Goal: Task Accomplishment & Management: Use online tool/utility

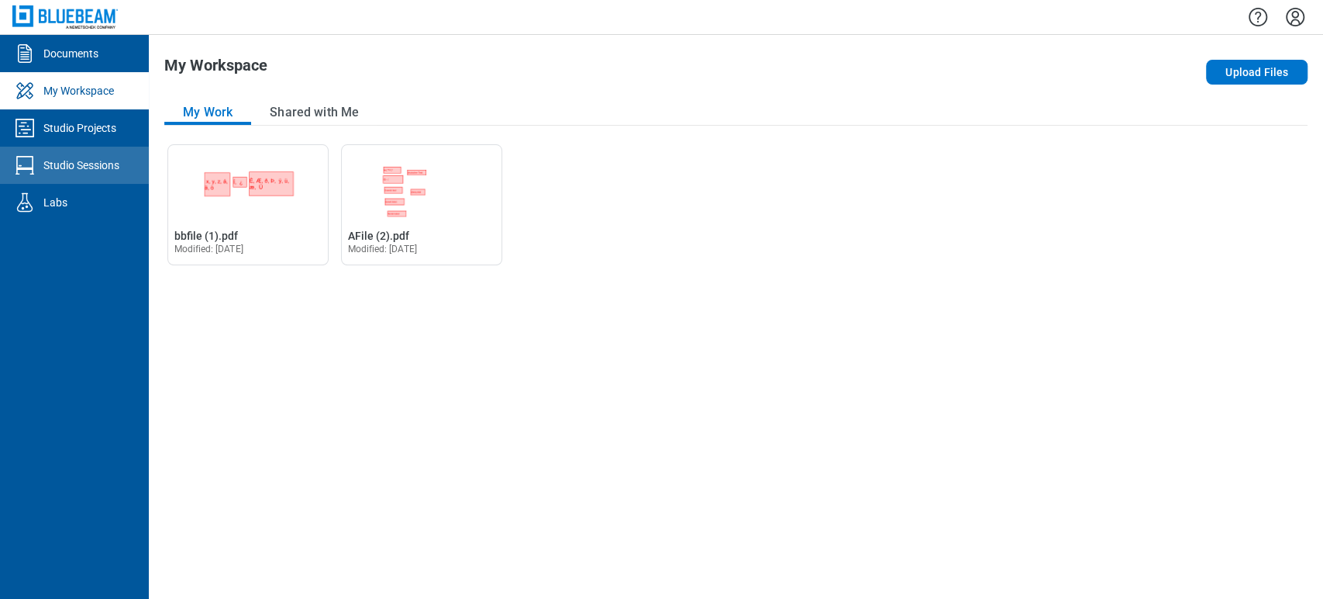
click at [84, 156] on link "Studio Sessions" at bounding box center [74, 165] width 149 height 37
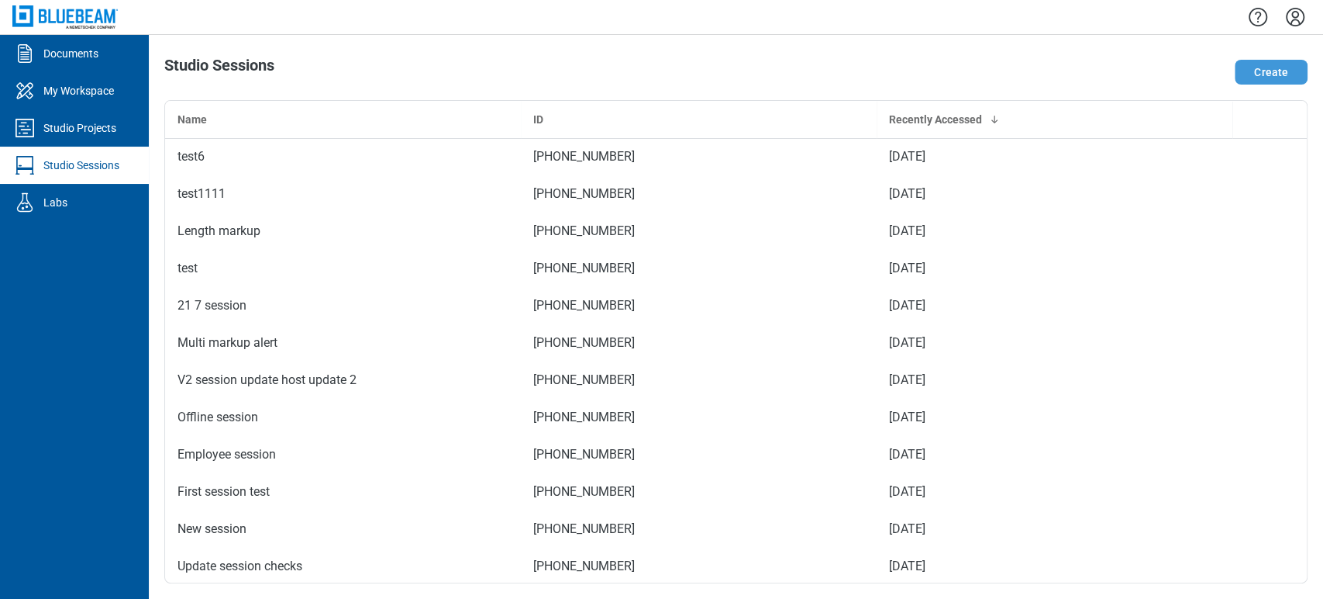
click at [1249, 70] on button "Create" at bounding box center [1271, 72] width 73 height 25
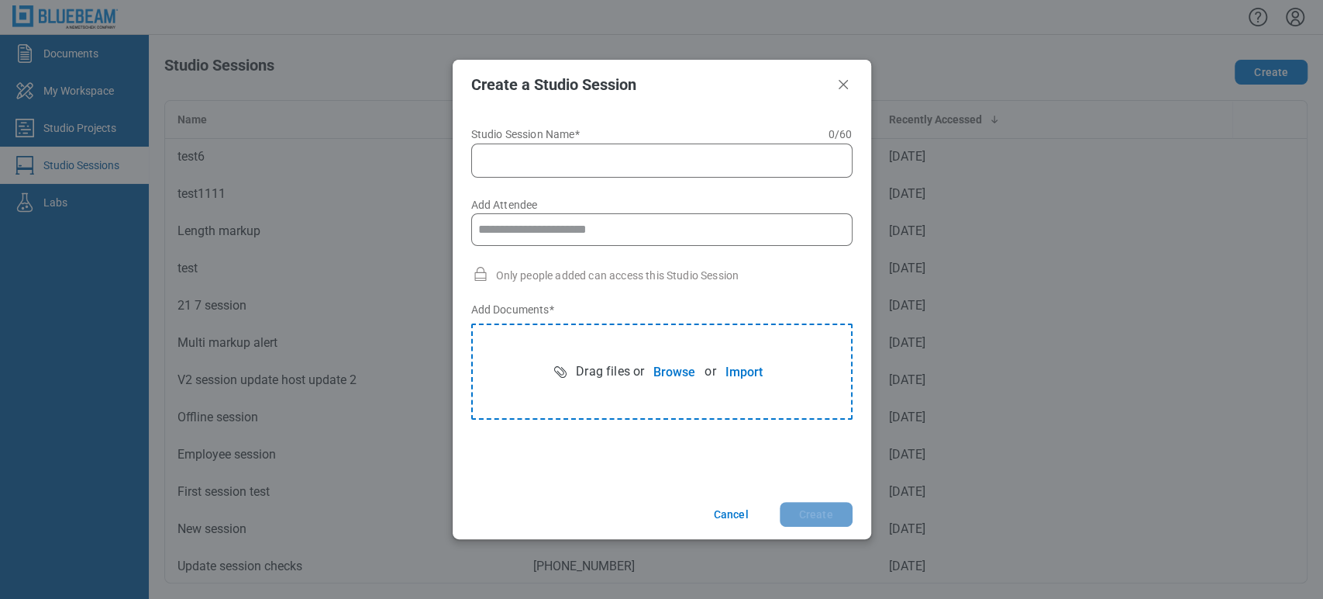
click at [555, 160] on input "Studio Session Name* 0 of 60 characters 0 / 60" at bounding box center [665, 160] width 361 height 19
type input "*"
type input "**********"
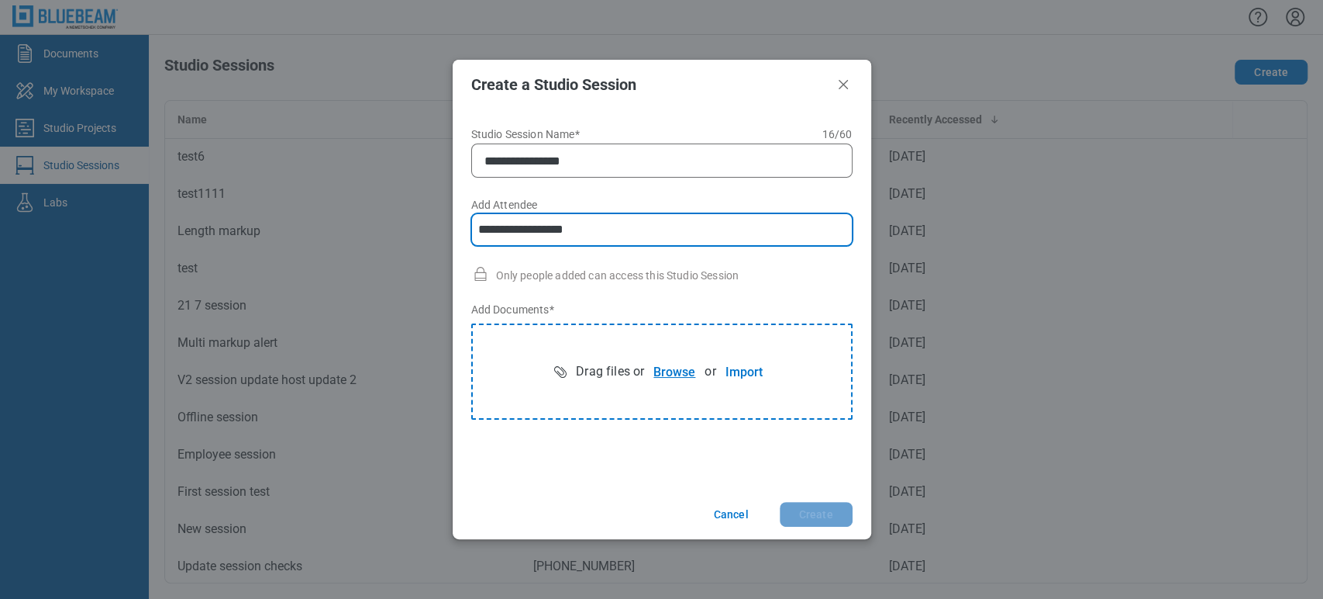
type input "**********"
click at [662, 364] on button "Browse" at bounding box center [674, 371] width 60 height 31
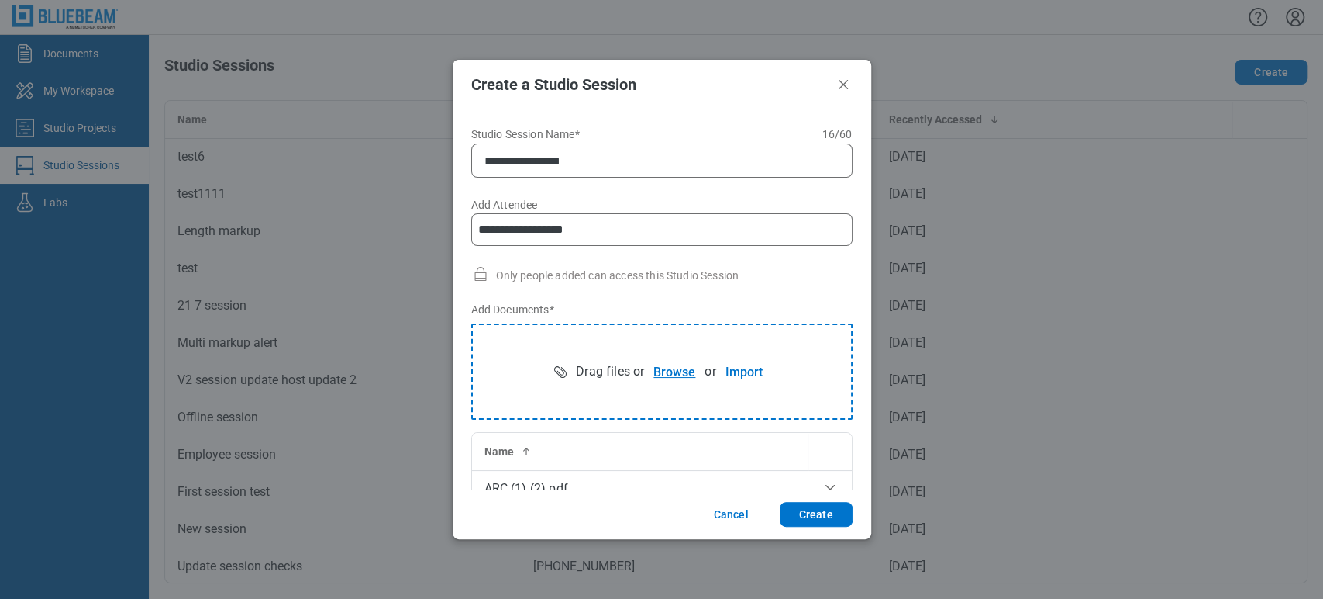
click at [664, 371] on button "Browse" at bounding box center [674, 371] width 60 height 31
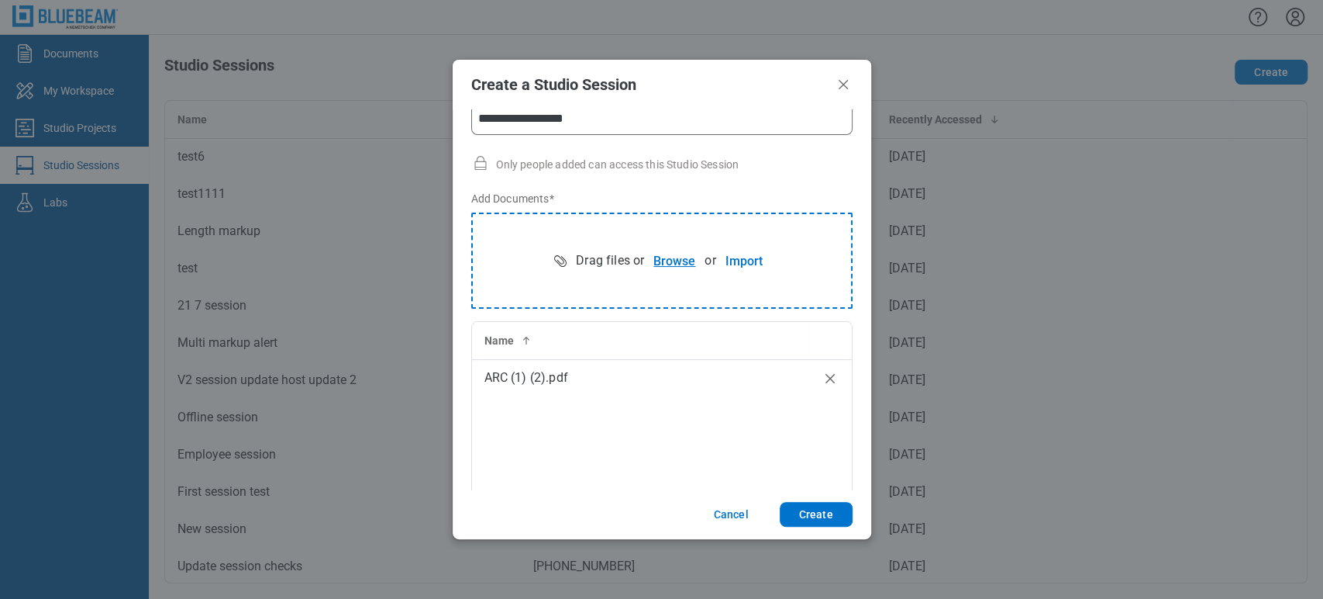
scroll to position [124, 0]
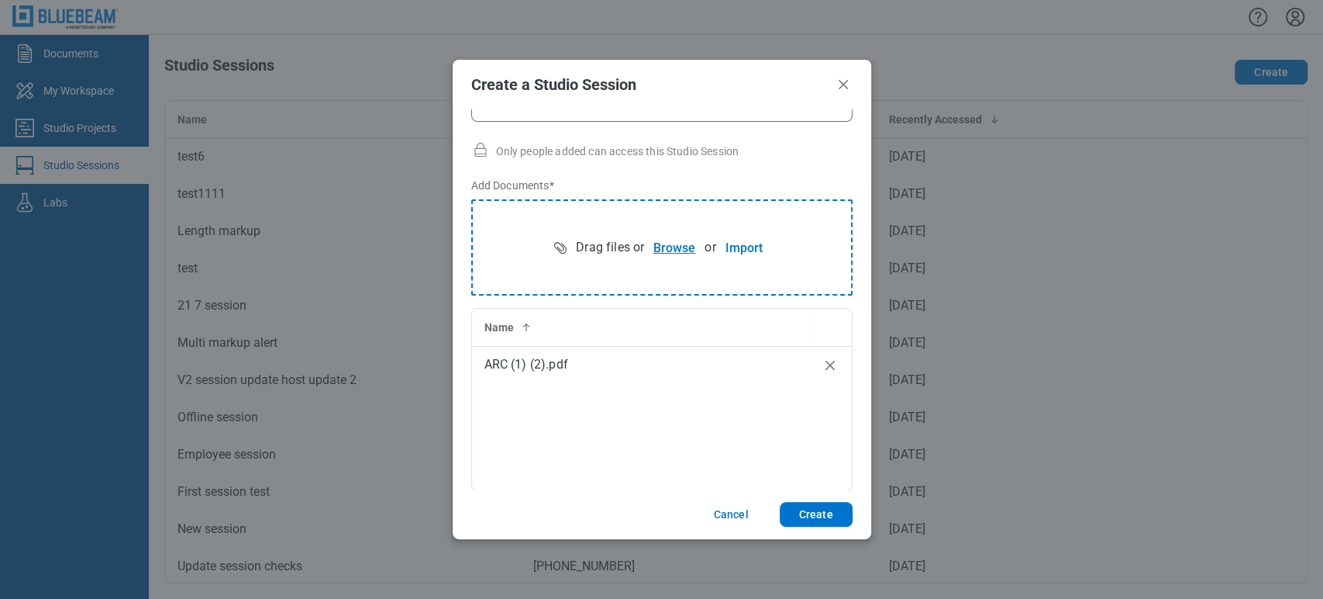
click at [657, 250] on button "Browse" at bounding box center [674, 247] width 60 height 31
click at [740, 252] on button "Import" at bounding box center [744, 247] width 56 height 31
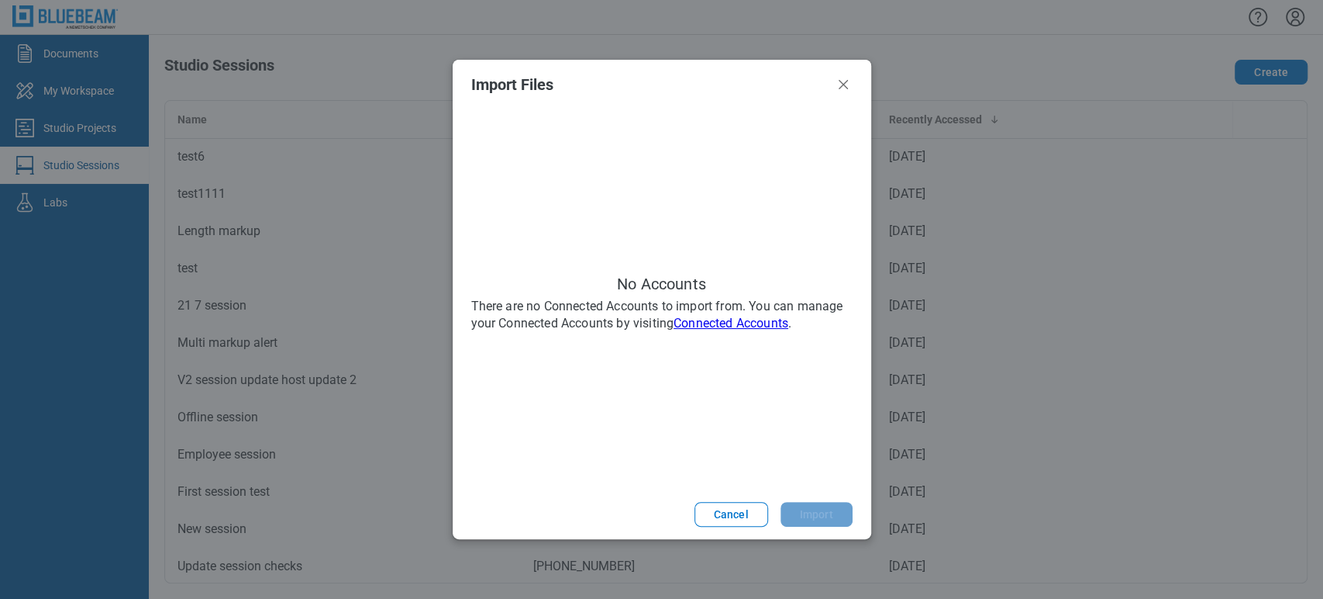
click at [767, 316] on link "Connected Accounts" at bounding box center [731, 323] width 115 height 15
click at [734, 513] on button "Cancel" at bounding box center [732, 514] width 74 height 25
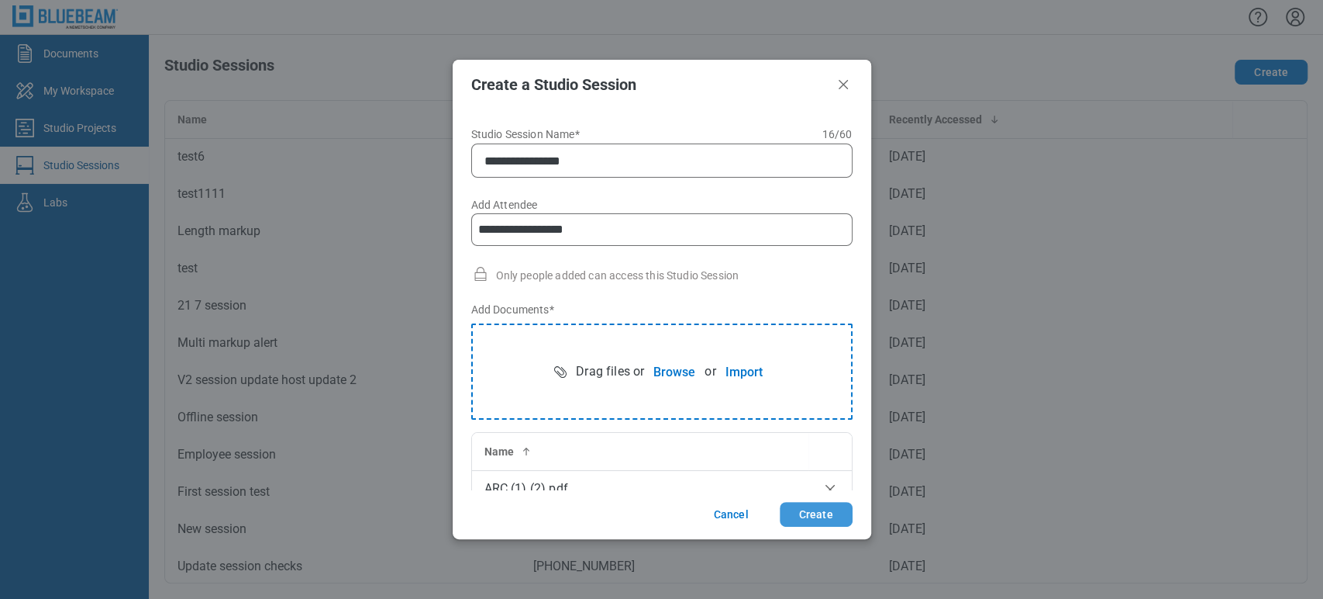
click at [820, 516] on button "Create" at bounding box center [816, 514] width 73 height 25
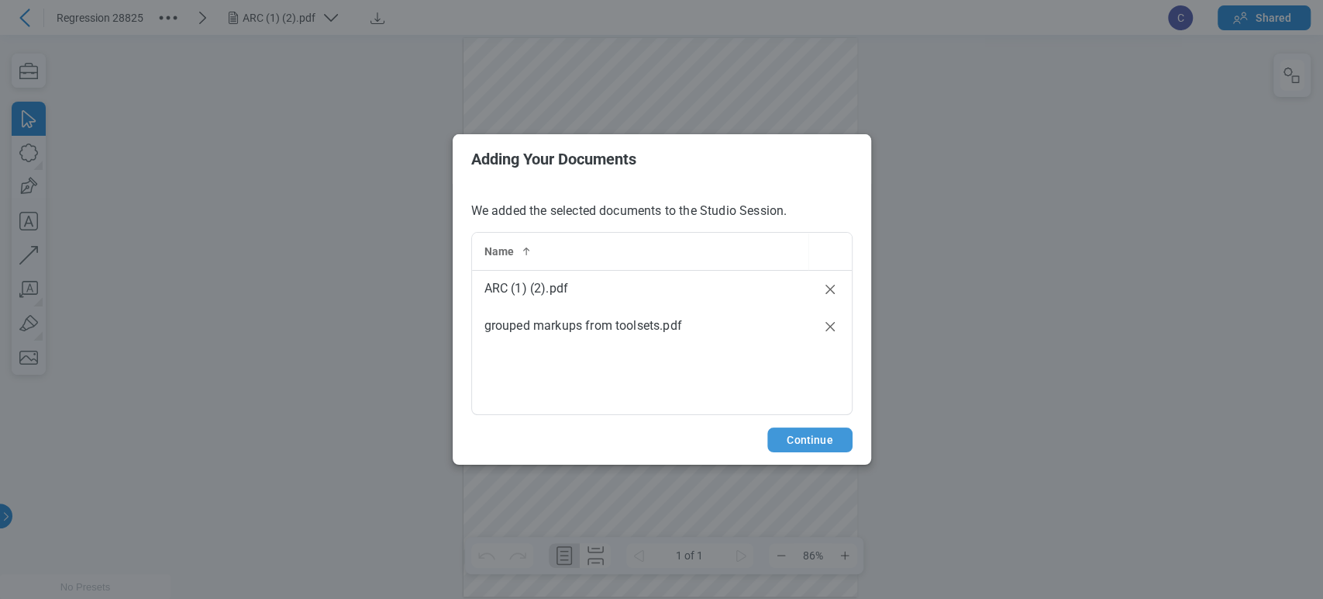
click at [809, 433] on button "Continue" at bounding box center [810, 439] width 85 height 25
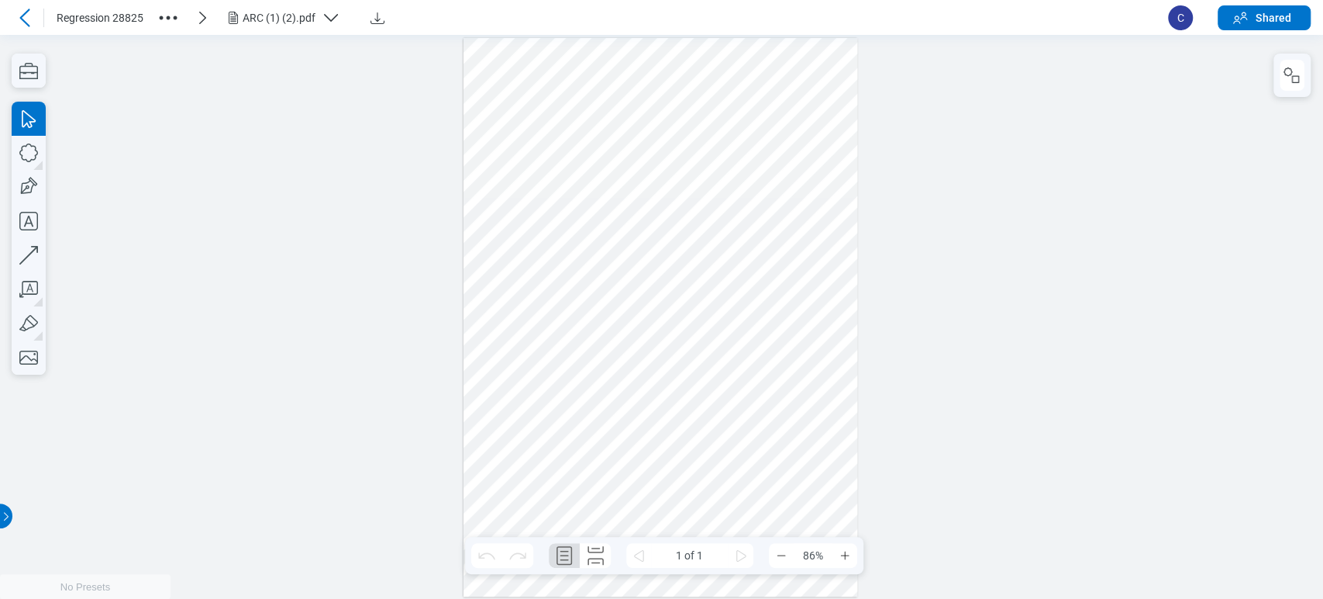
click at [150, 26] on div "Regression 28825 ARC (1) (2).pdf" at bounding box center [606, 18] width 1099 height 26
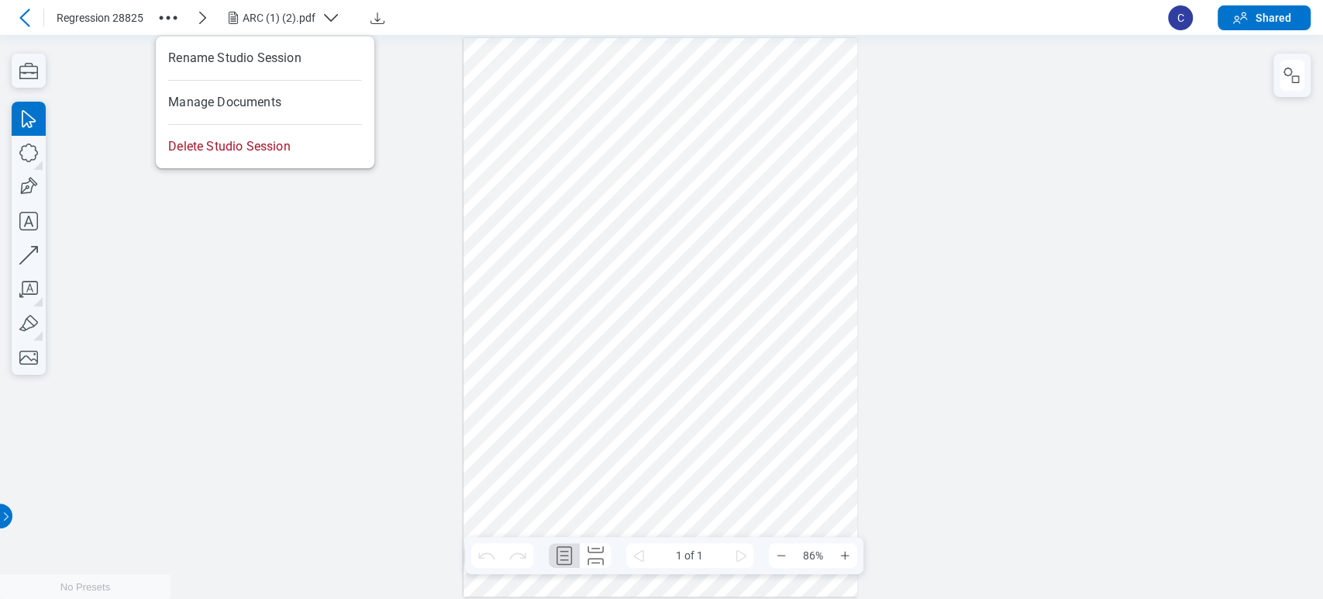
click at [161, 18] on circle "button" at bounding box center [162, 18] width 4 height 4
click at [986, 203] on div at bounding box center [661, 317] width 1323 height 564
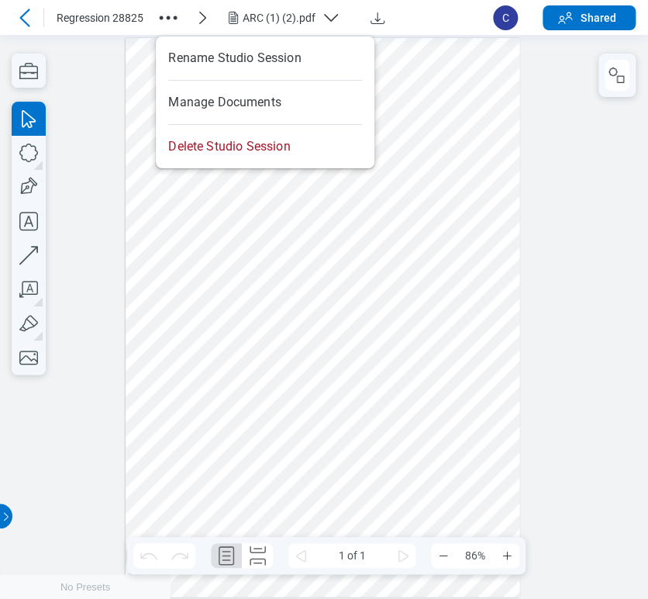
click at [84, 367] on div at bounding box center [324, 317] width 648 height 564
click at [148, 134] on div at bounding box center [323, 317] width 395 height 558
click at [525, 109] on div at bounding box center [324, 317] width 648 height 564
click at [252, 7] on button "ARC (1) (2).pdf" at bounding box center [288, 17] width 129 height 25
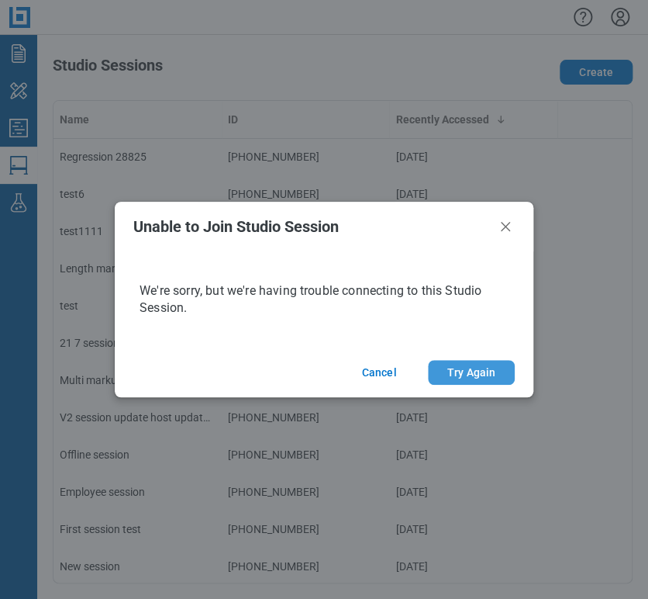
click at [440, 374] on button "Try Again" at bounding box center [471, 372] width 87 height 25
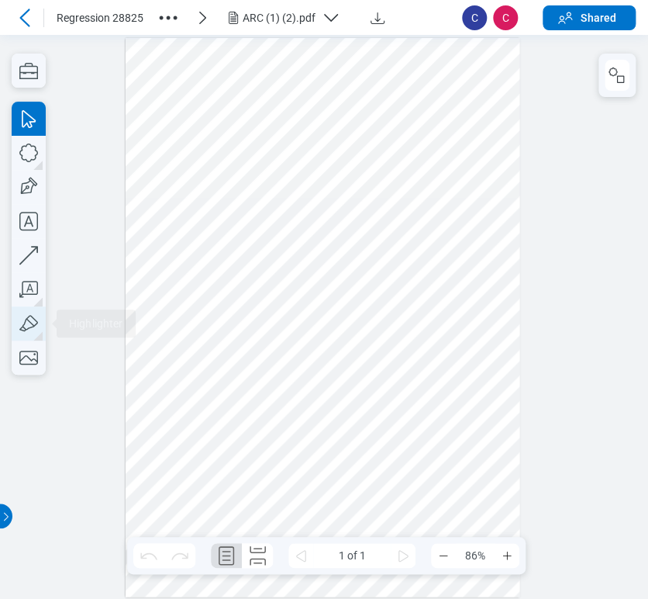
click at [25, 326] on icon "button" at bounding box center [29, 323] width 34 height 34
drag, startPoint x: 187, startPoint y: 363, endPoint x: 174, endPoint y: 362, distance: 13.2
click at [174, 362] on div at bounding box center [323, 317] width 395 height 558
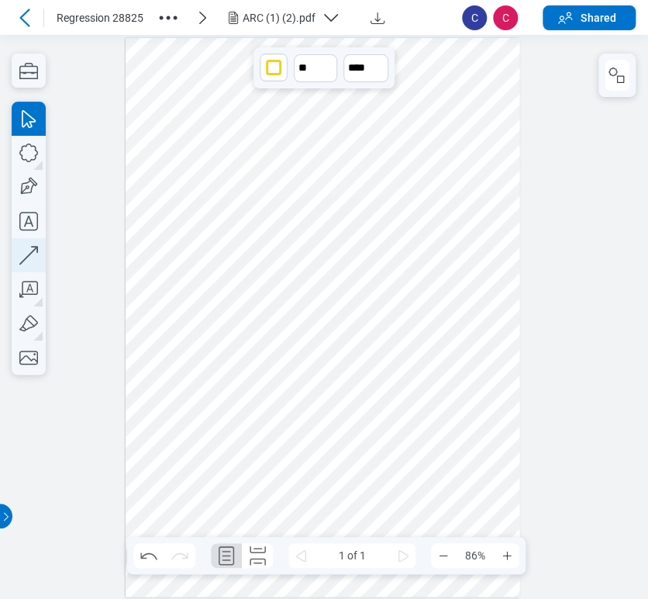
click at [30, 253] on icon "button" at bounding box center [29, 255] width 34 height 34
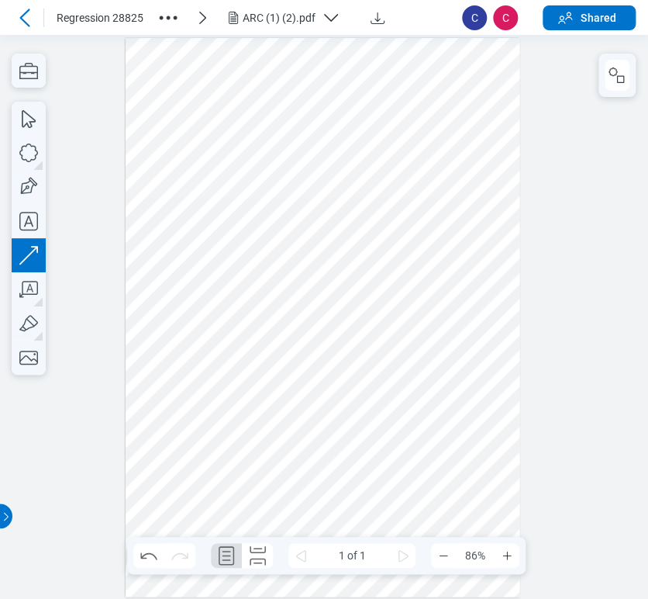
drag, startPoint x: 478, startPoint y: 108, endPoint x: 494, endPoint y: 220, distance: 113.6
click at [494, 220] on div at bounding box center [323, 317] width 395 height 558
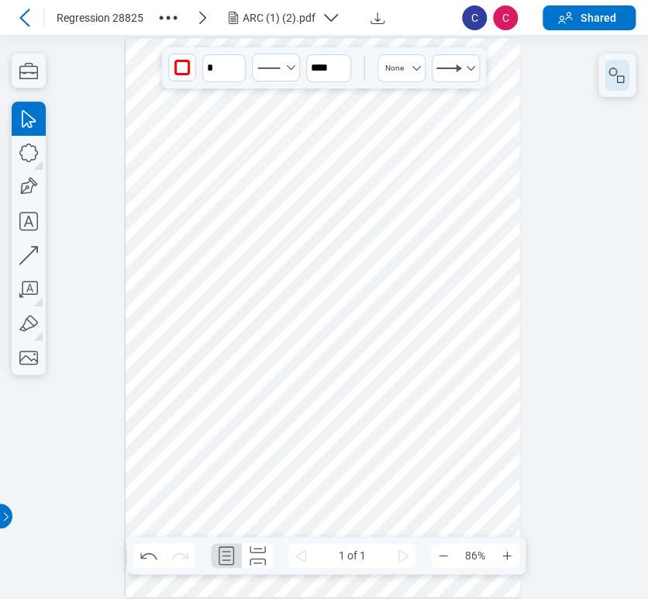
click at [621, 89] on button "button" at bounding box center [617, 75] width 25 height 31
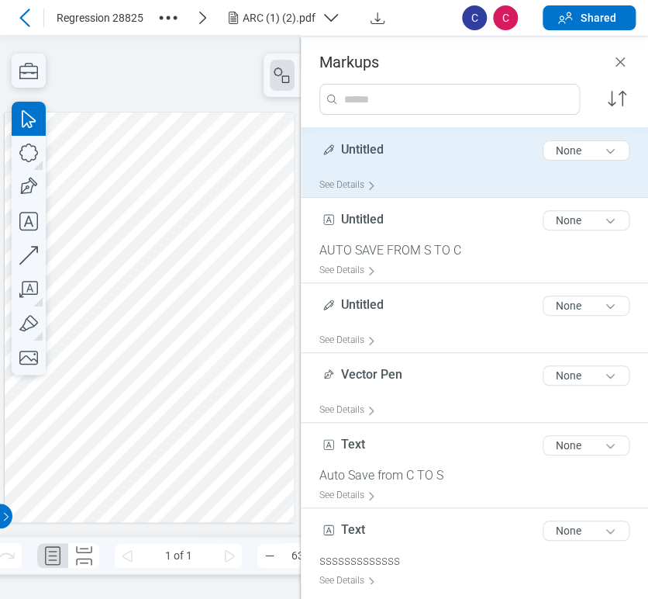
click at [342, 168] on div "Untitled 8 of 300 characters None" at bounding box center [480, 153] width 323 height 39
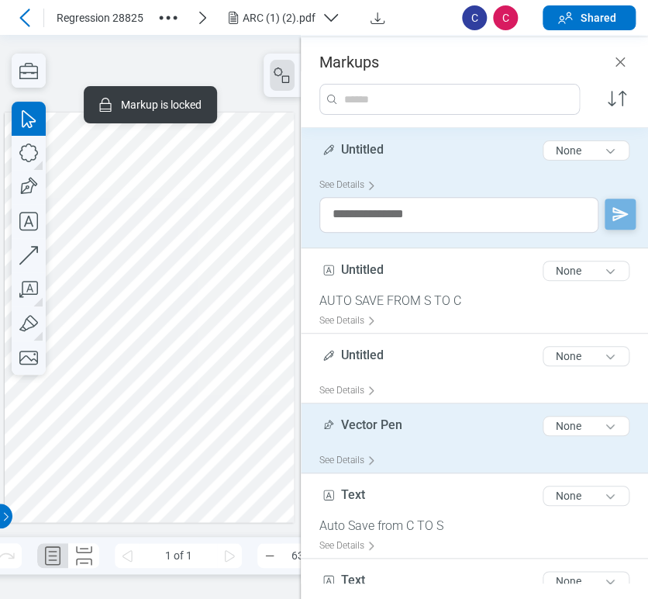
click at [384, 461] on div "See Details" at bounding box center [480, 460] width 323 height 24
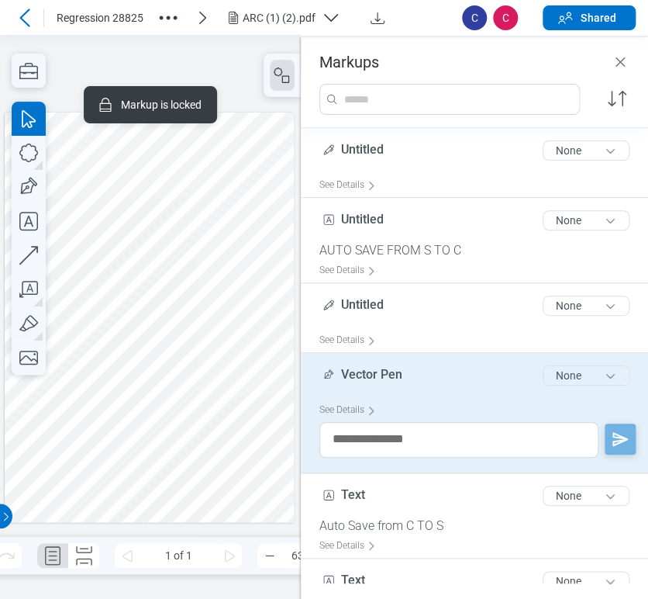
click at [568, 374] on button "None" at bounding box center [586, 375] width 87 height 20
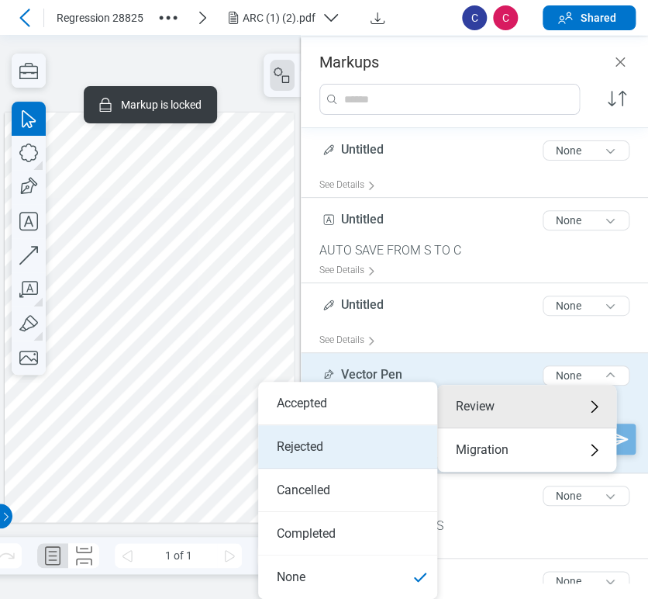
click at [334, 467] on li "Rejected" at bounding box center [347, 446] width 179 height 43
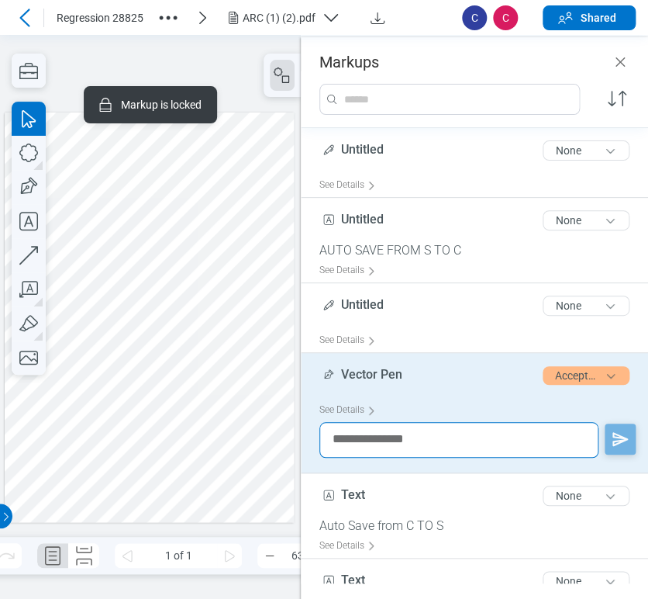
click at [351, 435] on textarea at bounding box center [458, 440] width 279 height 36
type textarea "****"
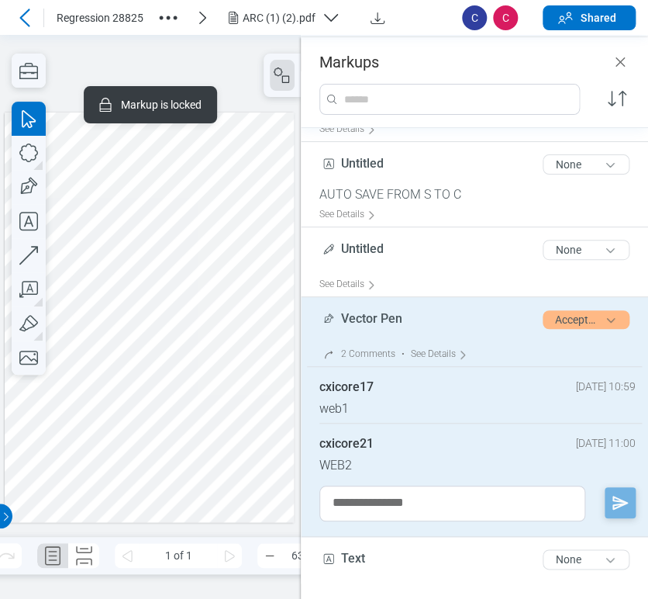
scroll to position [86, 0]
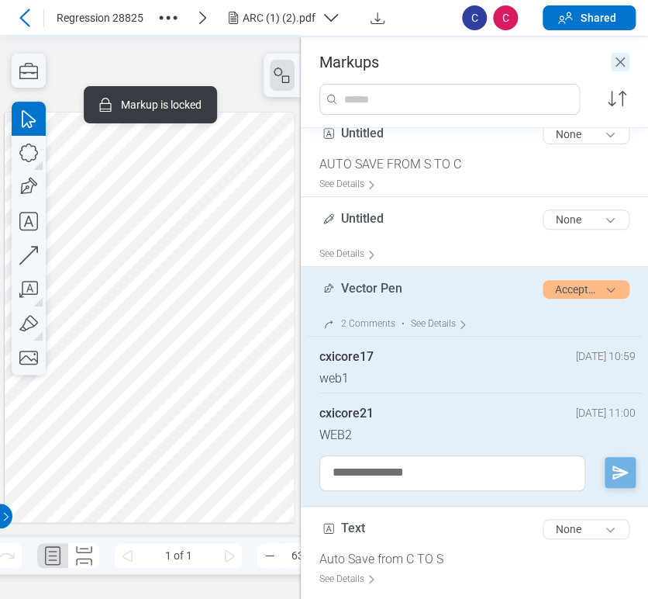
click at [620, 65] on icon "Close" at bounding box center [620, 62] width 19 height 19
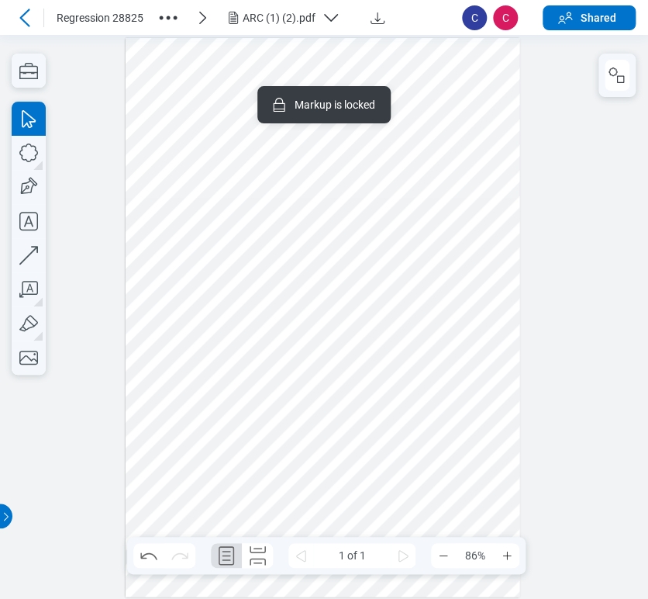
click at [167, 13] on icon "button" at bounding box center [168, 17] width 25 height 25
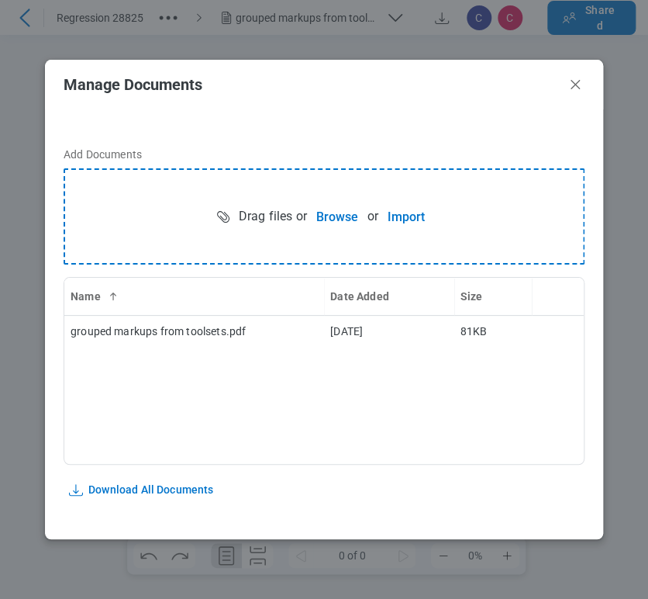
scroll to position [0, 0]
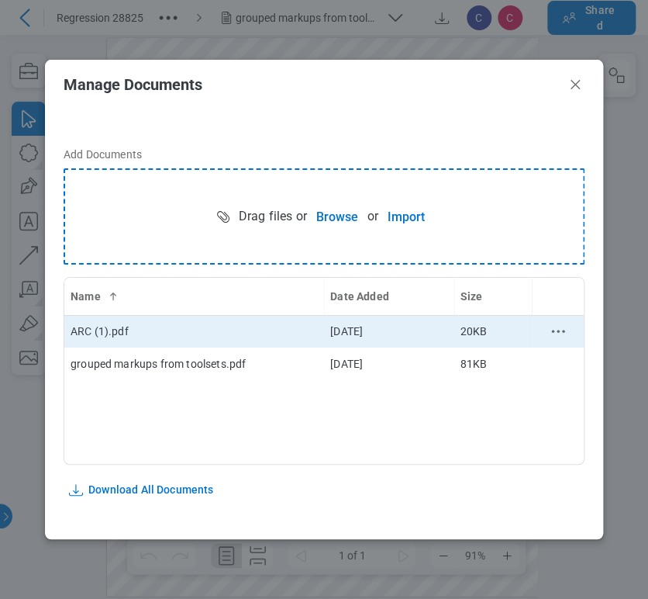
click at [560, 323] on div "bb-data-table" at bounding box center [558, 331] width 40 height 19
click at [549, 333] on icon "context-menu" at bounding box center [558, 331] width 19 height 19
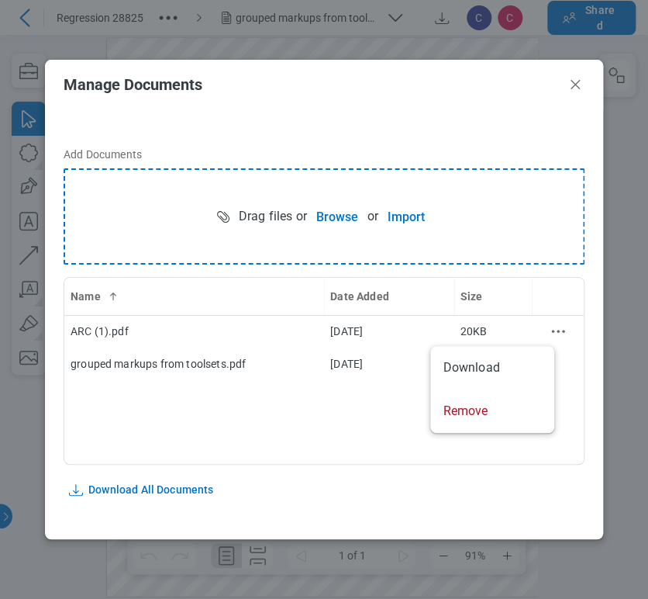
click at [246, 420] on div "Name Date Added Size ARC (1).pdf 28 Aug 2025 20KB grouped markups from toolsets…" at bounding box center [324, 371] width 521 height 188
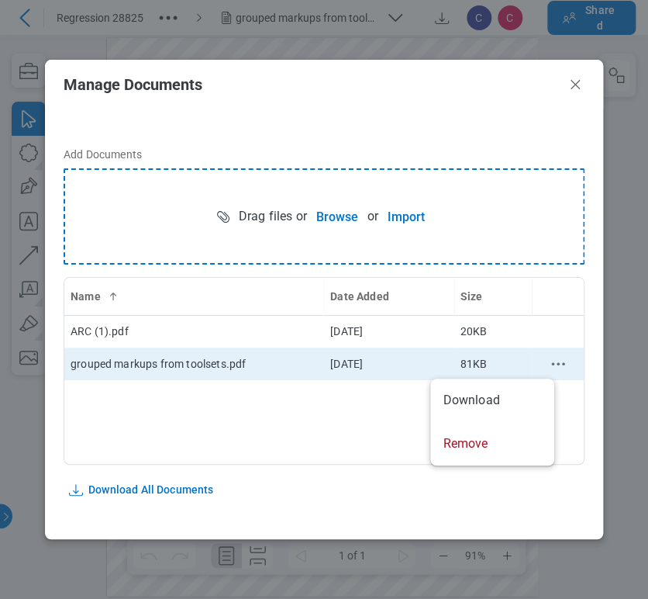
click at [549, 364] on icon "context-menu" at bounding box center [558, 363] width 19 height 19
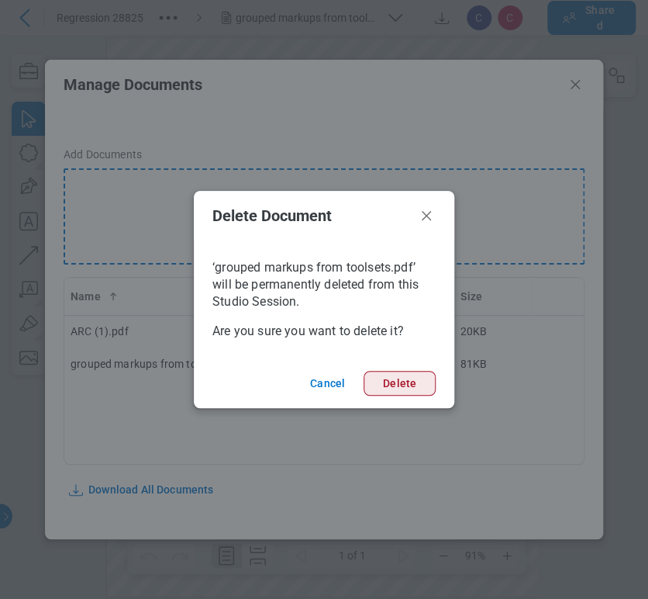
click at [416, 381] on button "Delete" at bounding box center [400, 383] width 72 height 25
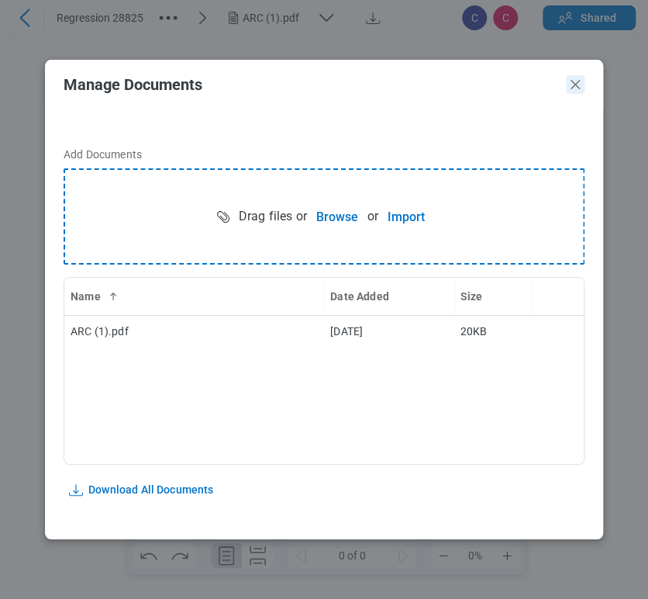
click at [575, 85] on icon "Close" at bounding box center [575, 84] width 9 height 9
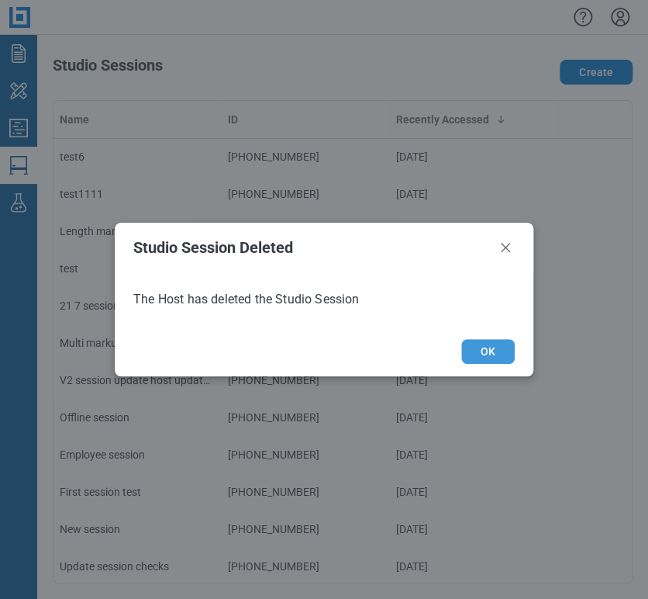
click at [474, 349] on button "OK" at bounding box center [487, 351] width 53 height 25
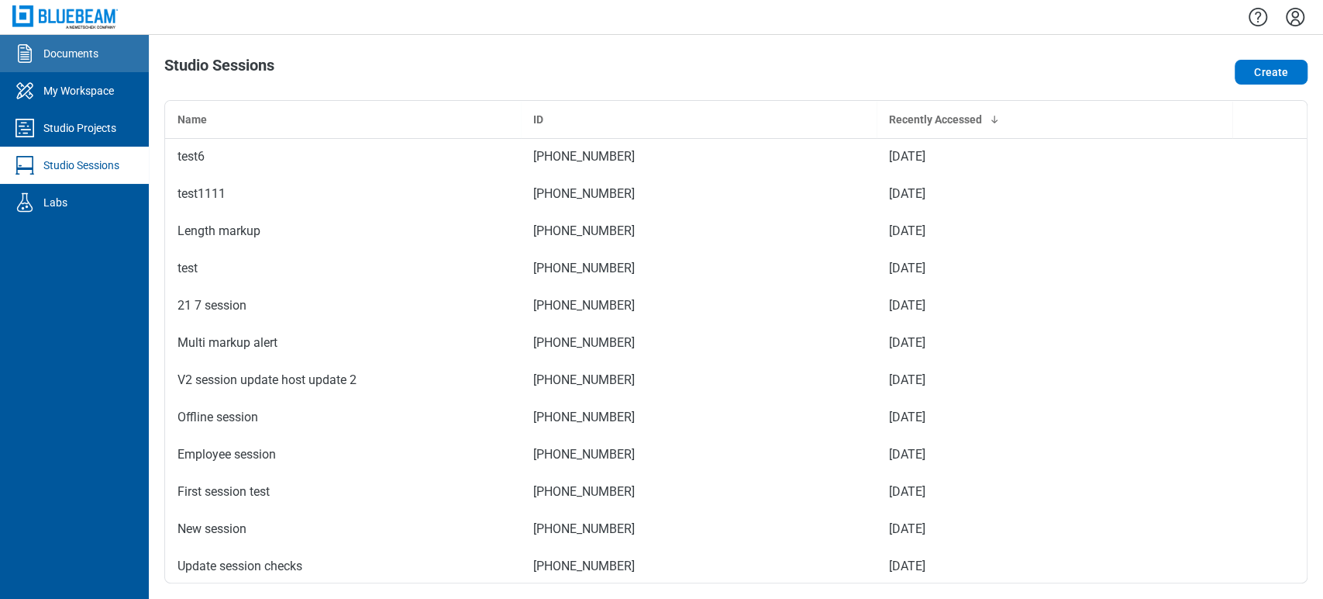
click at [122, 59] on link "Documents" at bounding box center [74, 53] width 149 height 37
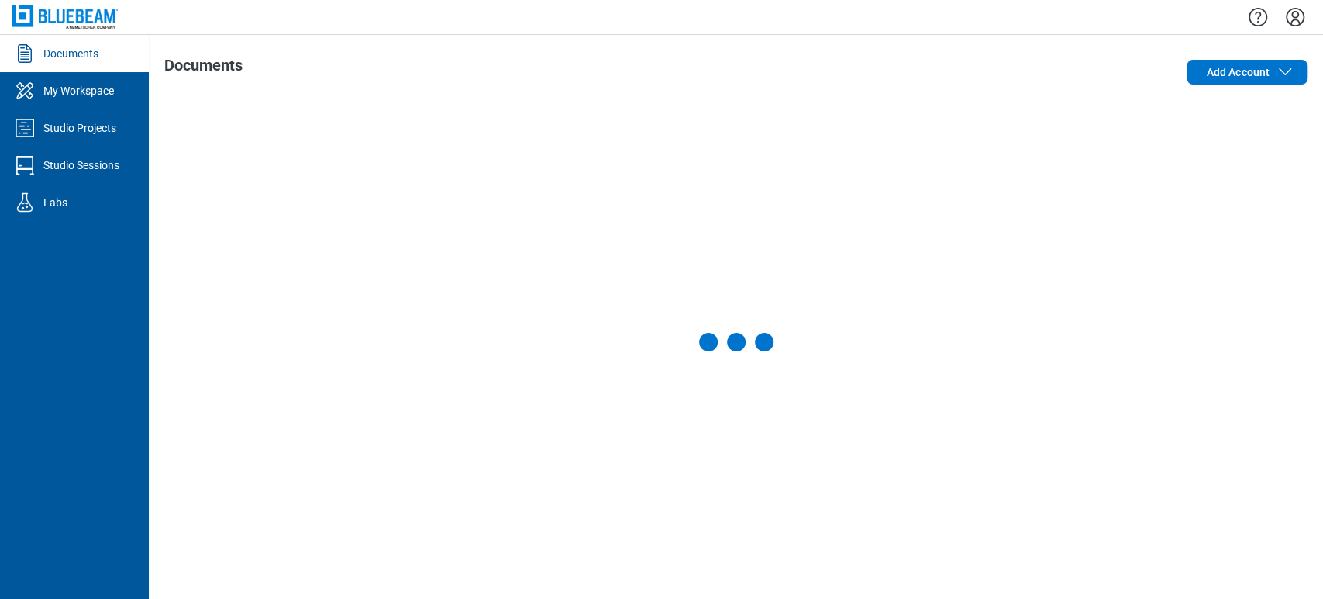
click at [1299, 11] on icon "Settings" at bounding box center [1295, 17] width 25 height 25
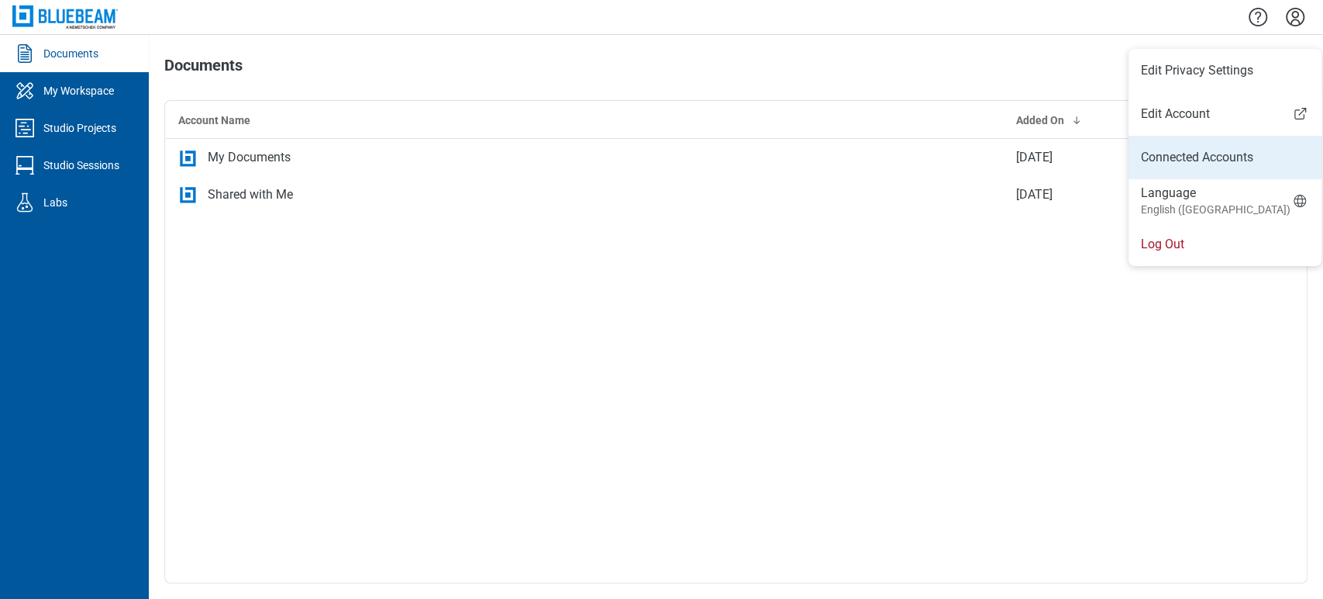
click at [1260, 154] on link "Connected Accounts" at bounding box center [1225, 157] width 168 height 19
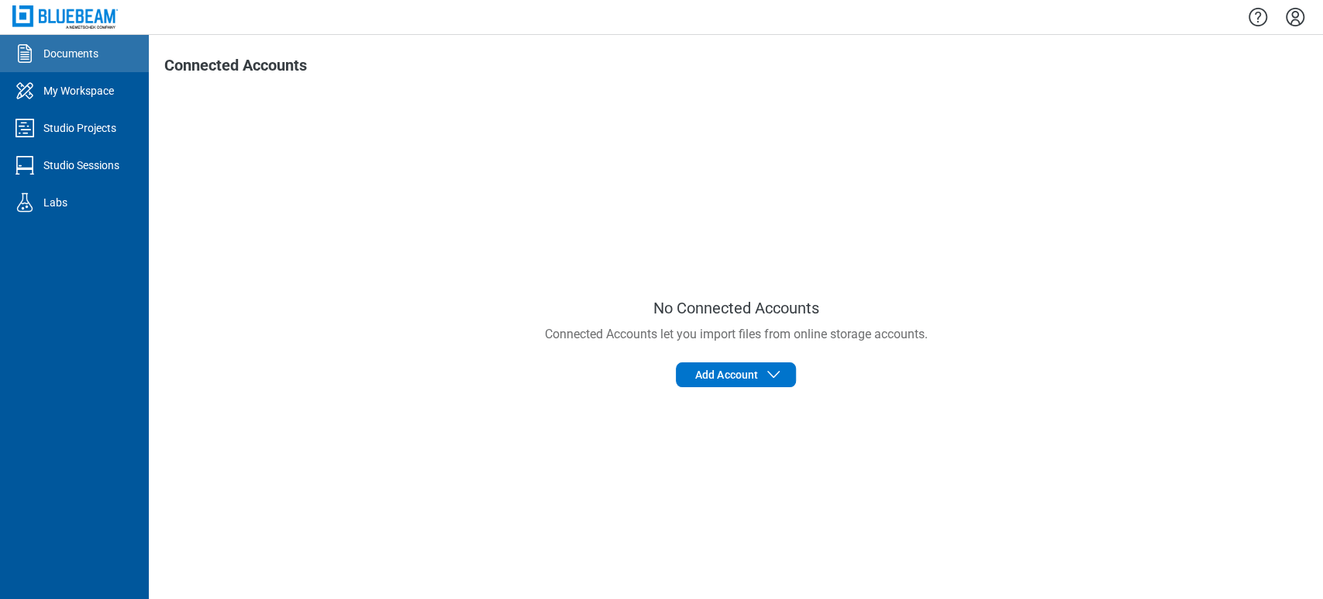
click at [81, 70] on link "Documents" at bounding box center [74, 53] width 149 height 37
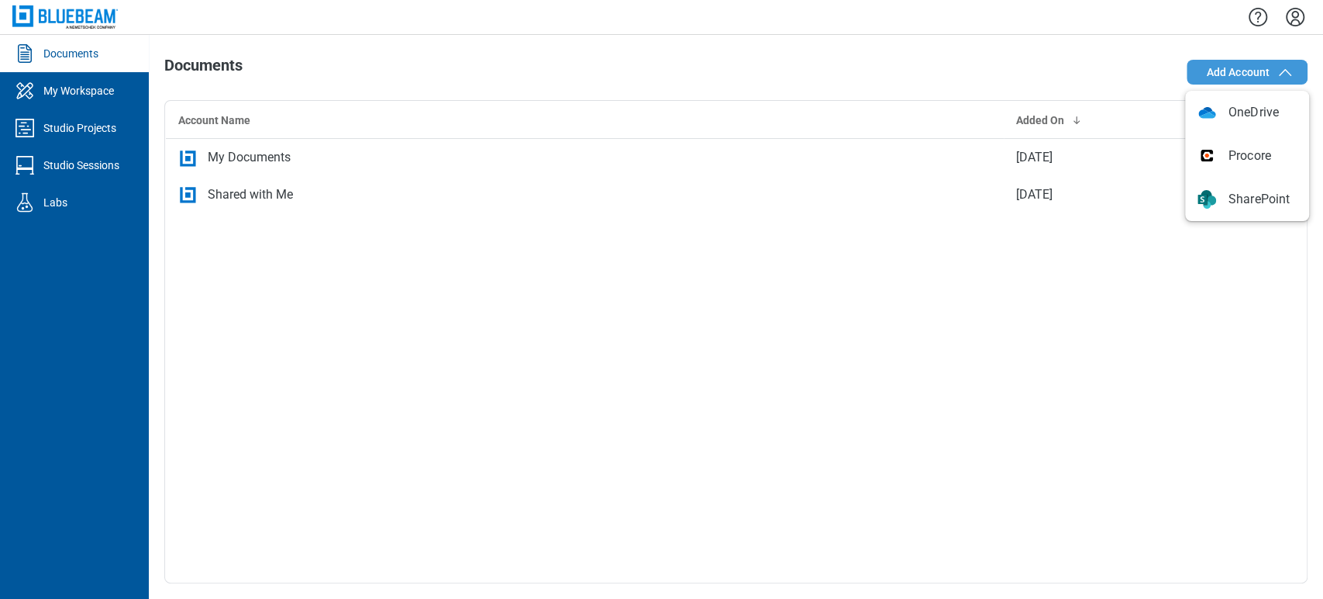
click at [1280, 73] on icon "button" at bounding box center [1285, 72] width 19 height 19
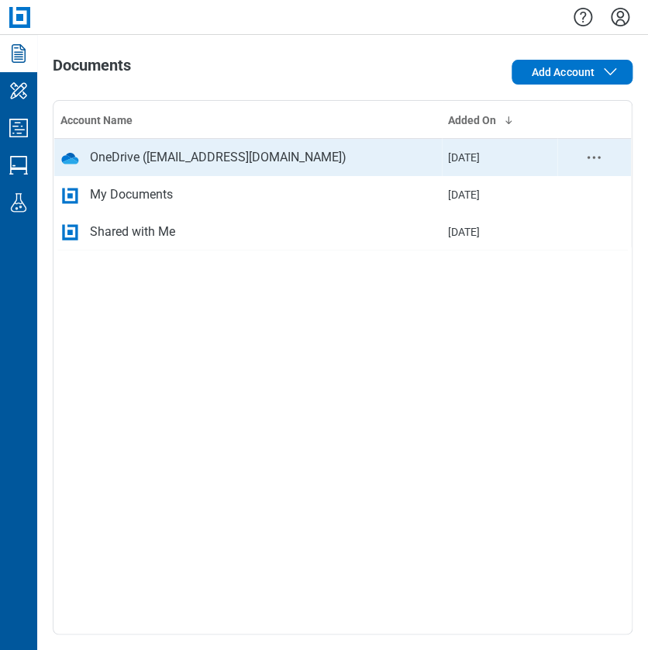
click at [231, 152] on div "OneDrive (veeraeshwar@gmail.com)" at bounding box center [218, 157] width 257 height 19
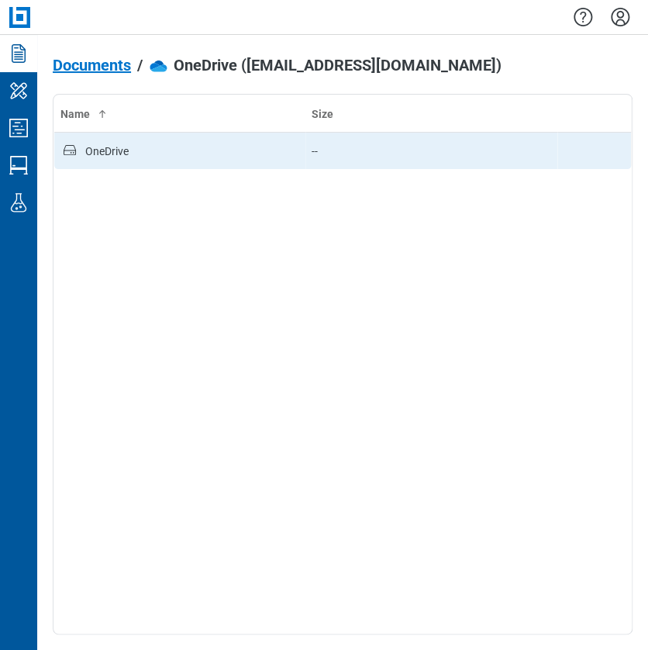
click at [180, 150] on div "OneDrive" at bounding box center [179, 151] width 239 height 20
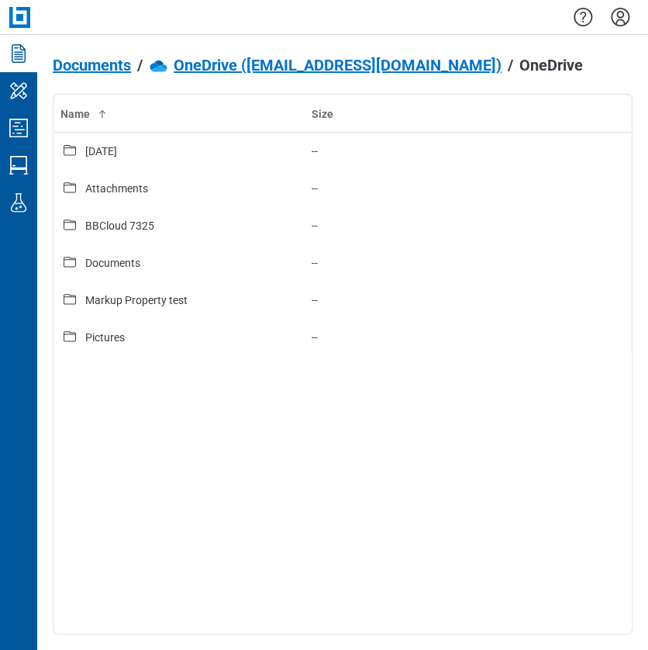
click at [180, 150] on div "19-8-25" at bounding box center [179, 151] width 239 height 20
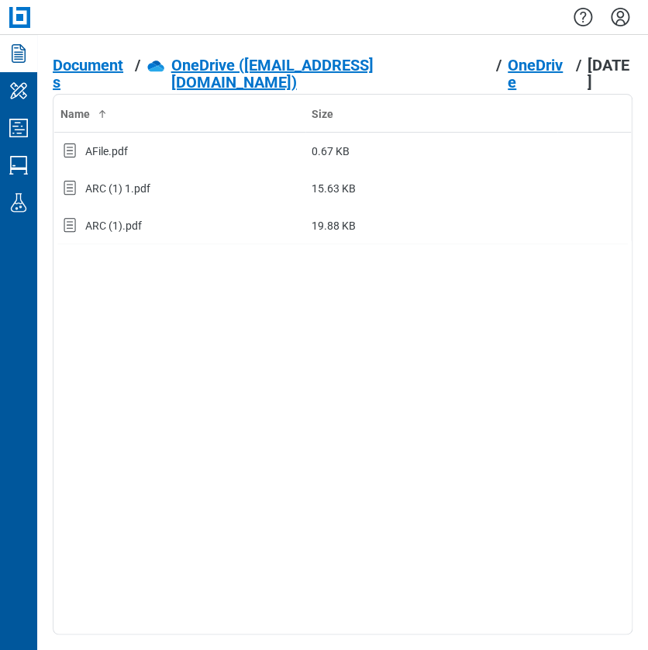
click at [180, 150] on div "AFile.pdf" at bounding box center [179, 151] width 239 height 20
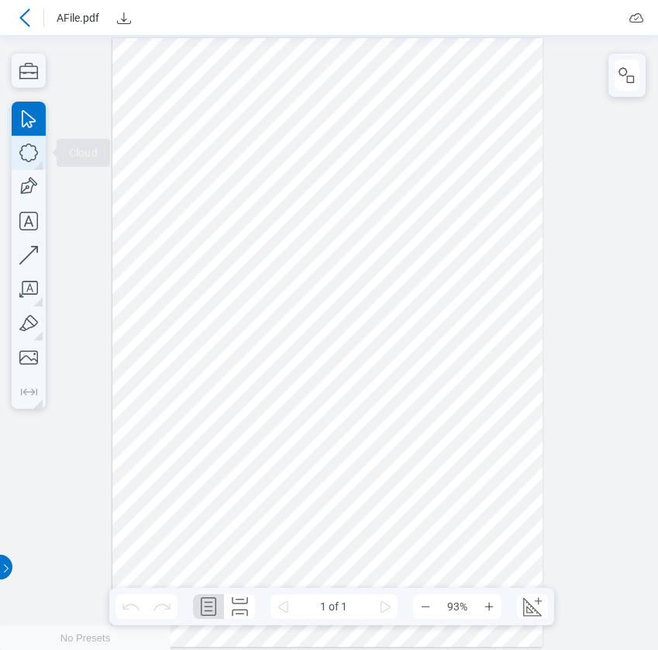
click at [25, 160] on icon "button" at bounding box center [29, 153] width 34 height 34
drag, startPoint x: 140, startPoint y: 137, endPoint x: 261, endPoint y: 232, distance: 153.5
click at [261, 232] on div at bounding box center [327, 342] width 430 height 609
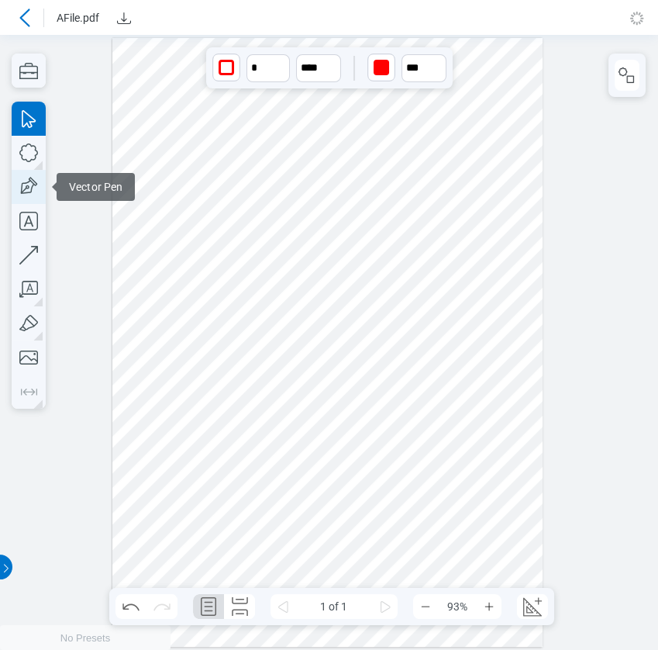
click at [22, 187] on icon "button" at bounding box center [27, 187] width 22 height 22
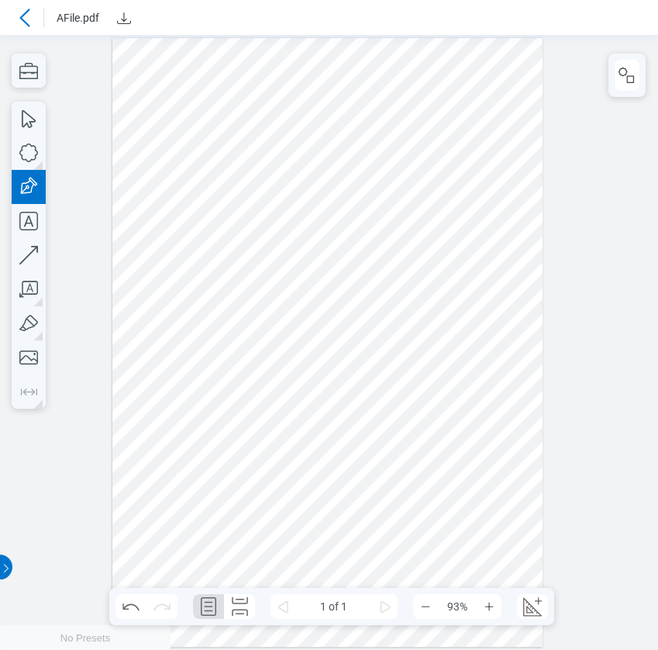
drag, startPoint x: 292, startPoint y: 135, endPoint x: 346, endPoint y: 253, distance: 129.7
click at [355, 250] on div at bounding box center [327, 342] width 430 height 609
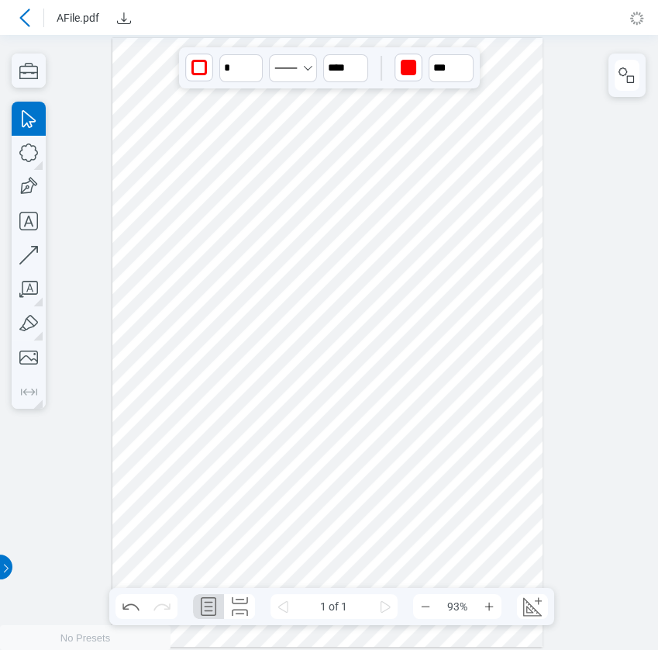
click at [428, 161] on div at bounding box center [327, 342] width 430 height 609
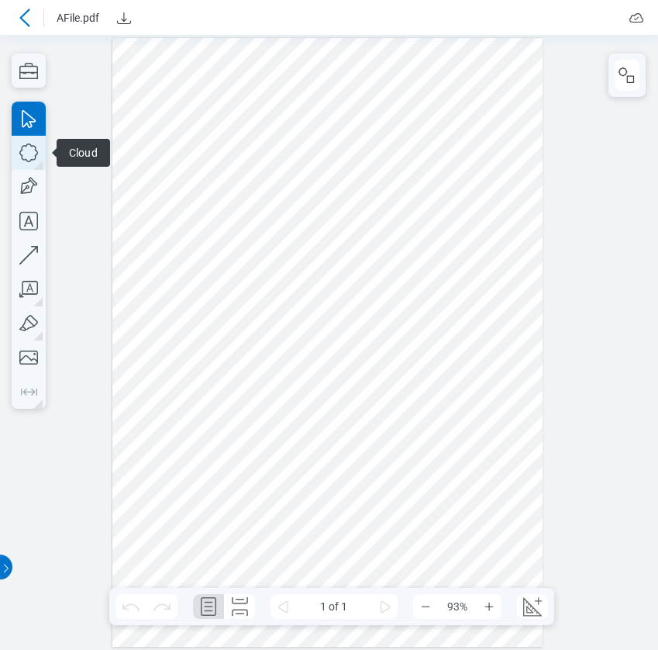
click at [27, 164] on icon "button" at bounding box center [29, 153] width 34 height 34
drag, startPoint x: 312, startPoint y: 309, endPoint x: 425, endPoint y: 388, distance: 137.6
click at [425, 388] on div at bounding box center [327, 342] width 430 height 609
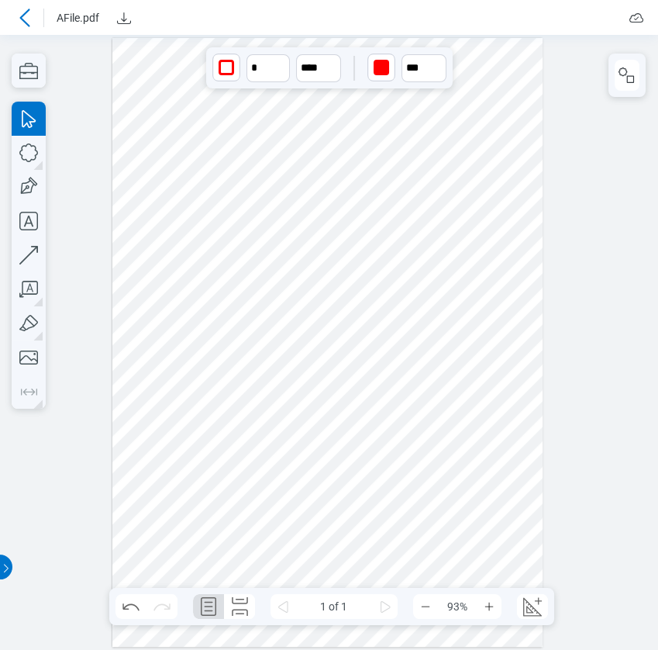
click at [32, 18] on icon at bounding box center [25, 18] width 19 height 19
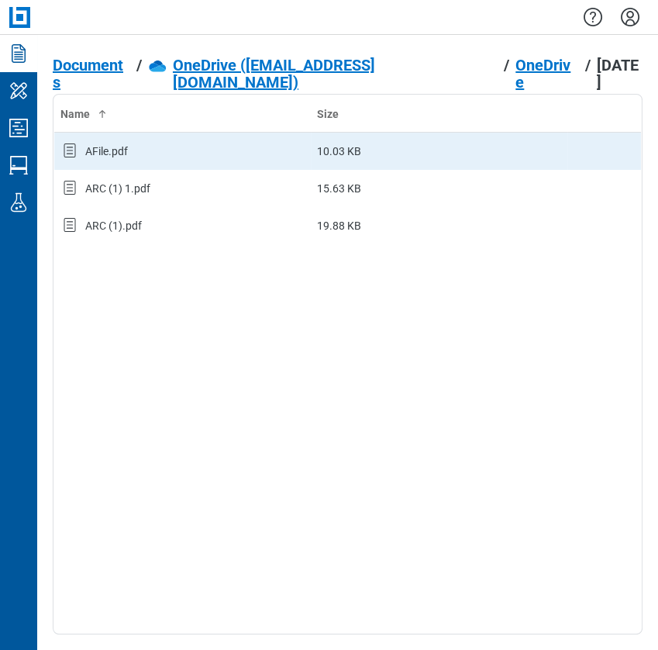
click at [133, 145] on div "AFile.pdf" at bounding box center [182, 151] width 244 height 20
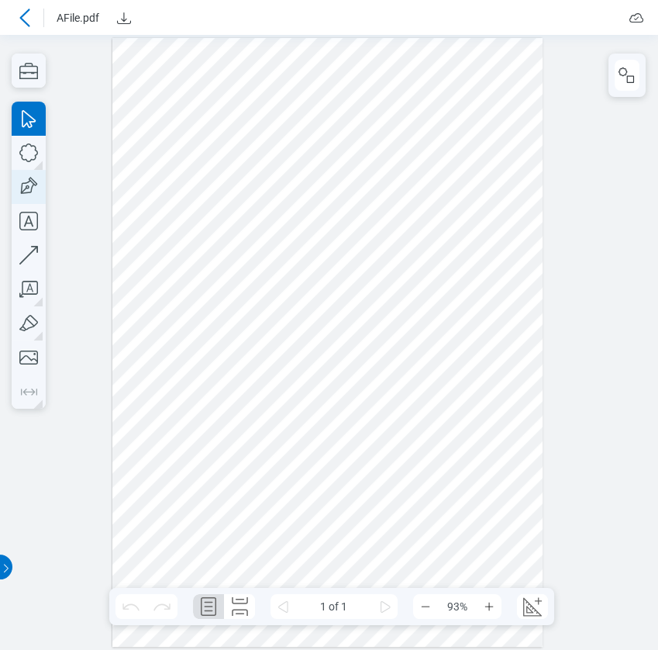
click at [16, 174] on icon "button" at bounding box center [29, 187] width 34 height 34
drag, startPoint x: 292, startPoint y: 423, endPoint x: 385, endPoint y: 474, distance: 106.5
click at [385, 474] on div at bounding box center [327, 342] width 430 height 609
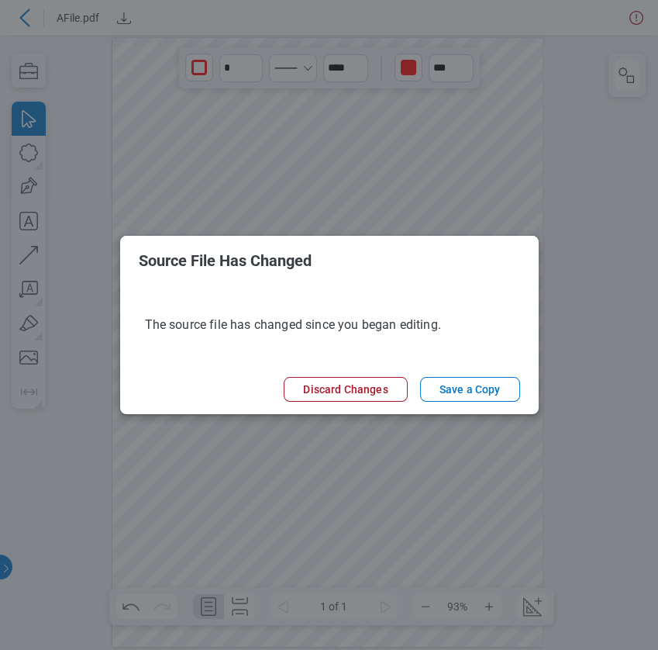
click at [494, 371] on footer "Discard Changes Save a Copy" at bounding box center [329, 389] width 419 height 50
click at [492, 383] on button "Save a Copy" at bounding box center [470, 389] width 100 height 25
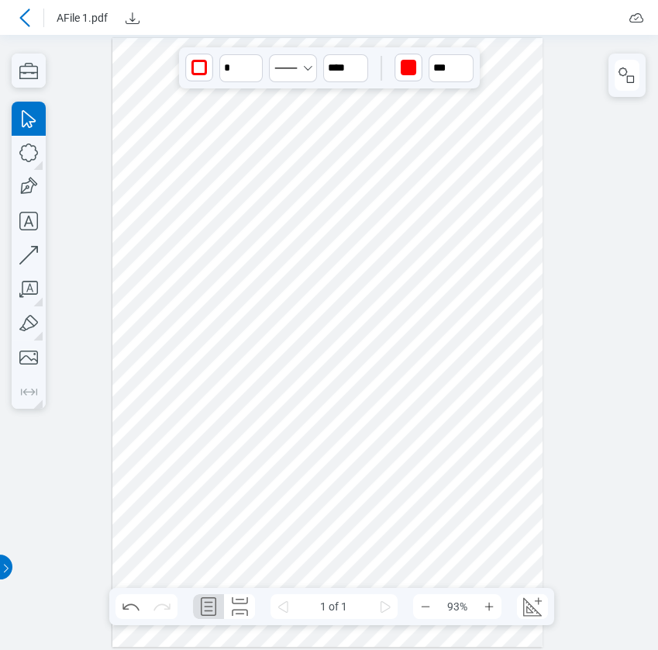
click at [25, 5] on div at bounding box center [24, 17] width 25 height 25
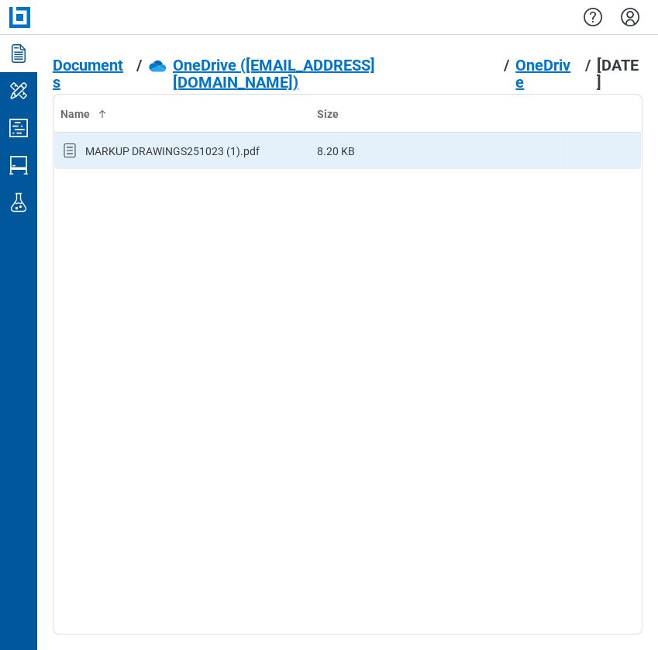
click at [116, 147] on div "MARKUP DRAWINGS251023 (1).pdf" at bounding box center [172, 151] width 174 height 16
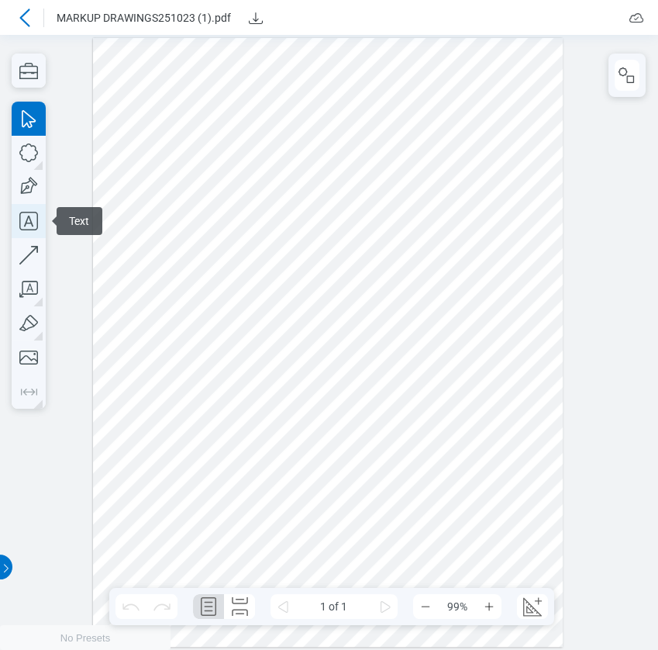
click at [25, 215] on icon "button" at bounding box center [29, 221] width 34 height 34
click at [366, 225] on div at bounding box center [328, 342] width 471 height 609
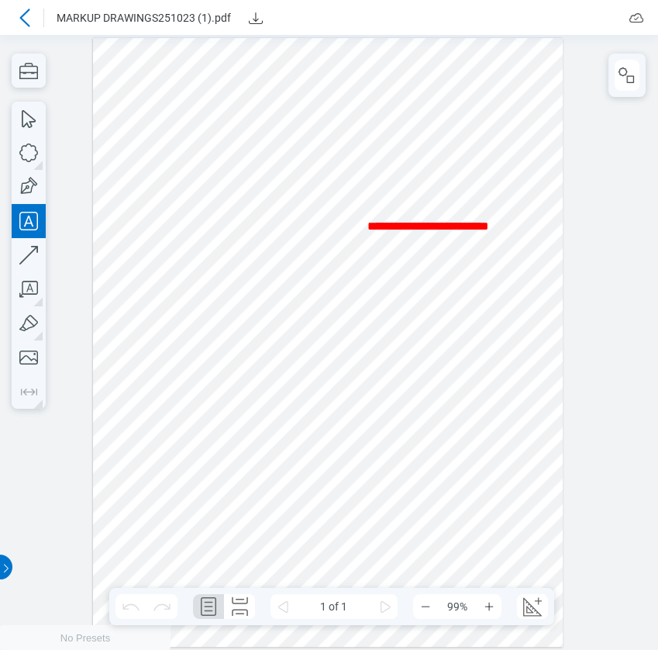
click at [395, 347] on div at bounding box center [328, 342] width 471 height 609
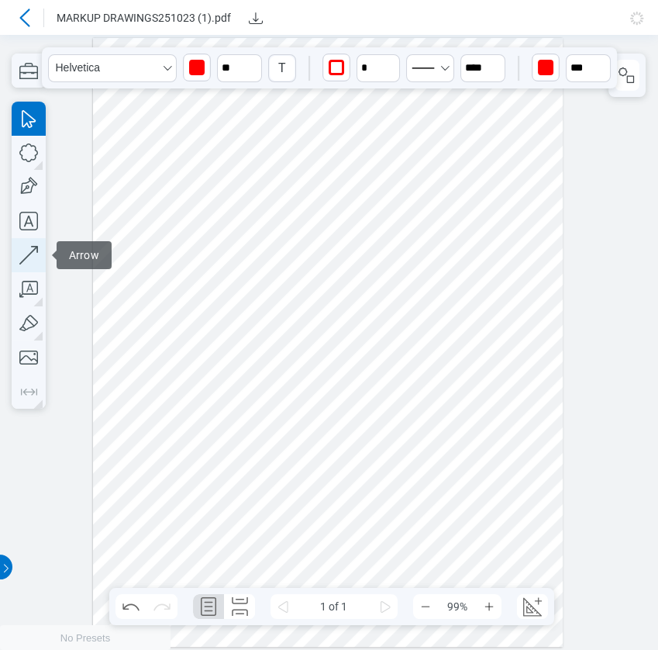
click at [31, 246] on icon "button" at bounding box center [29, 255] width 34 height 34
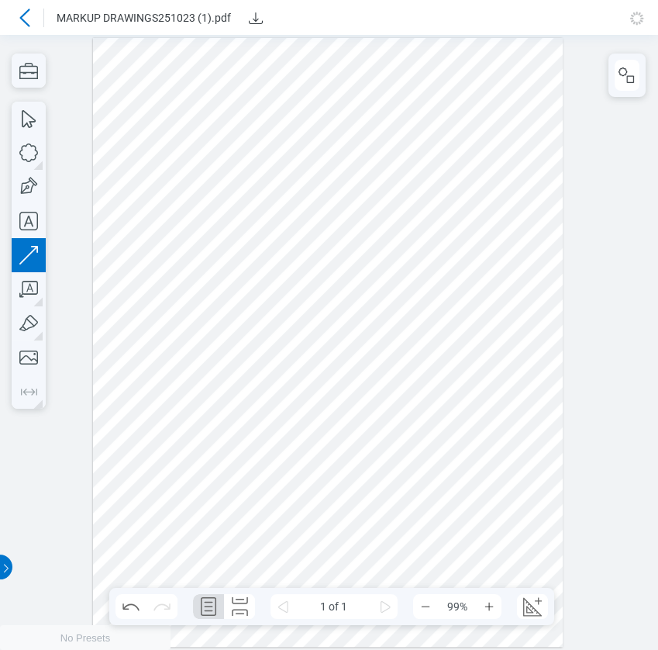
drag, startPoint x: 423, startPoint y: 247, endPoint x: 427, endPoint y: 225, distance: 22.2
click at [526, 247] on div at bounding box center [328, 342] width 471 height 609
click at [29, 328] on icon "button" at bounding box center [29, 323] width 34 height 34
drag, startPoint x: 403, startPoint y: 261, endPoint x: 378, endPoint y: 268, distance: 26.5
click at [378, 268] on div at bounding box center [328, 342] width 471 height 609
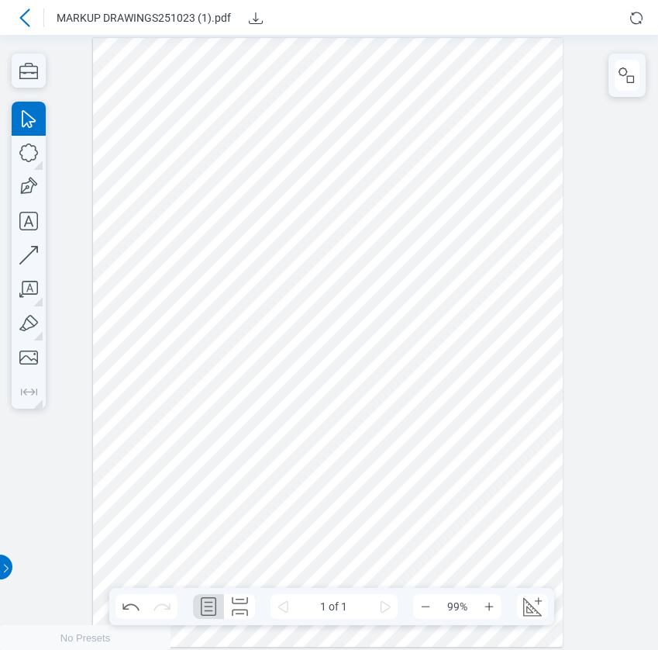
click at [333, 419] on div at bounding box center [328, 342] width 471 height 609
click at [487, 223] on div at bounding box center [328, 342] width 471 height 609
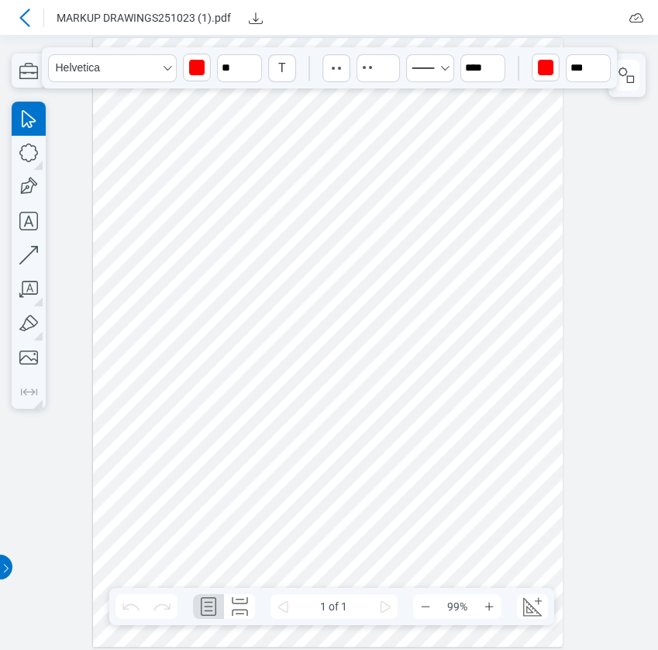
click at [465, 274] on div at bounding box center [328, 342] width 471 height 609
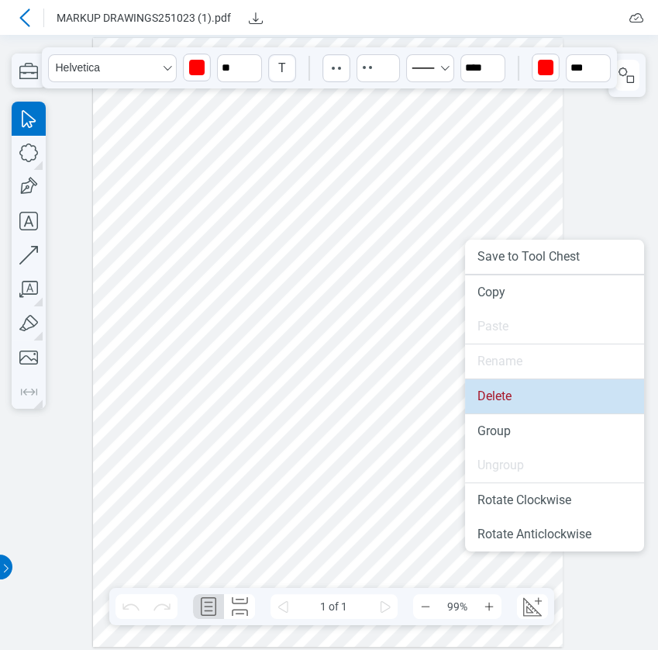
click at [481, 397] on li "Delete" at bounding box center [554, 396] width 179 height 34
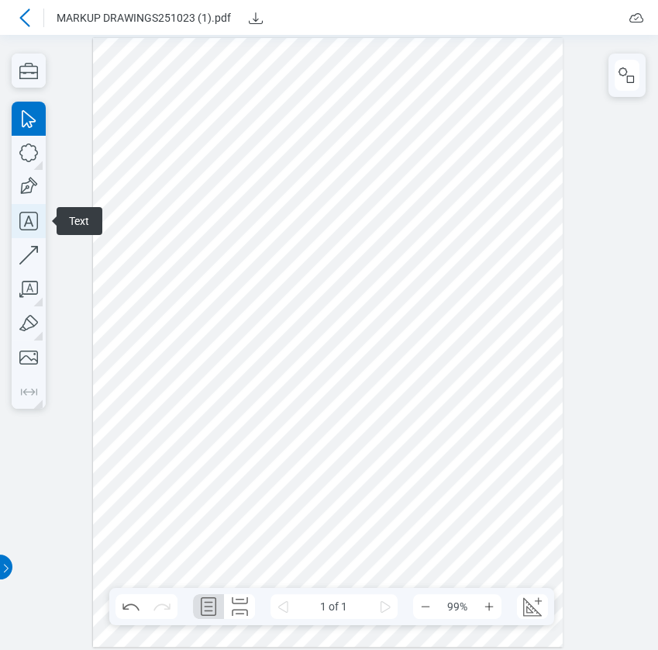
click at [37, 224] on icon "button" at bounding box center [28, 221] width 19 height 19
click at [359, 221] on div at bounding box center [328, 342] width 471 height 609
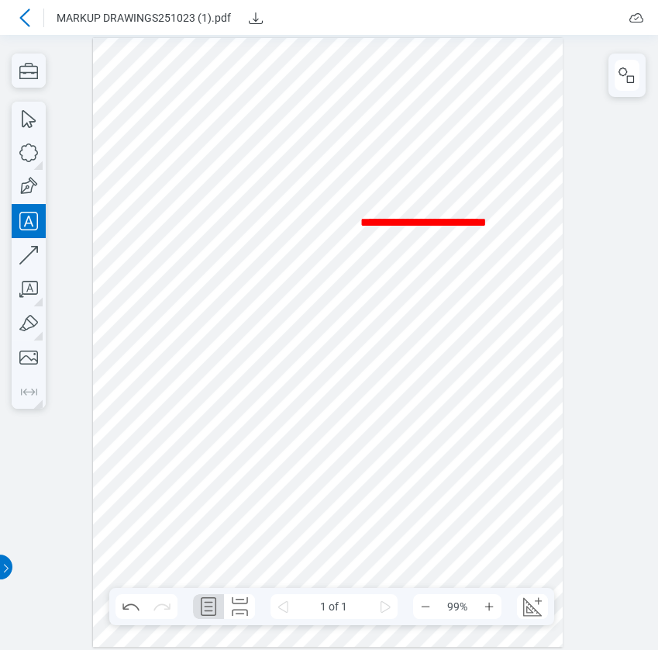
drag, startPoint x: 471, startPoint y: 367, endPoint x: 188, endPoint y: 250, distance: 305.9
click at [471, 369] on div at bounding box center [328, 342] width 471 height 609
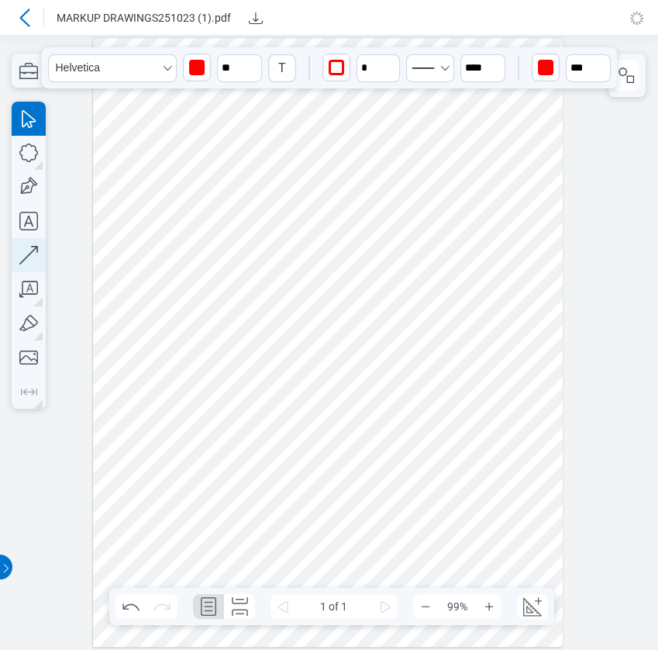
click at [28, 249] on icon "button" at bounding box center [29, 255] width 34 height 34
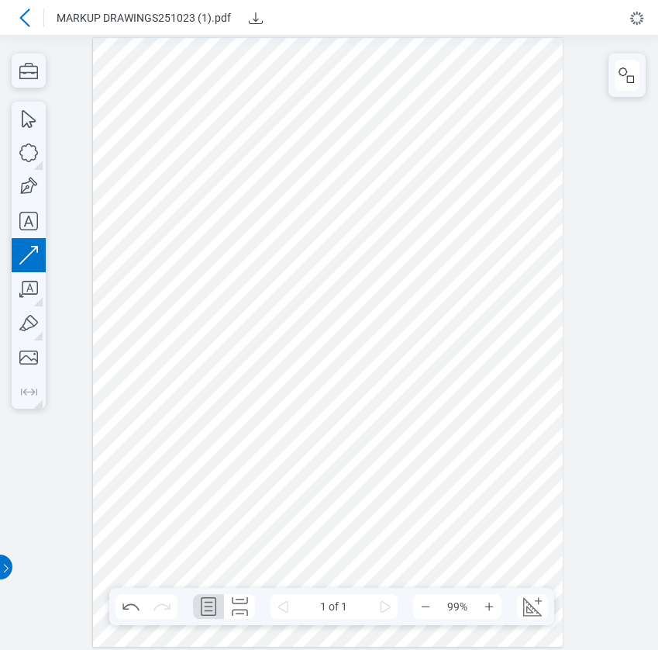
drag, startPoint x: 366, startPoint y: 281, endPoint x: 505, endPoint y: 278, distance: 139.6
click at [505, 278] on div at bounding box center [328, 342] width 471 height 609
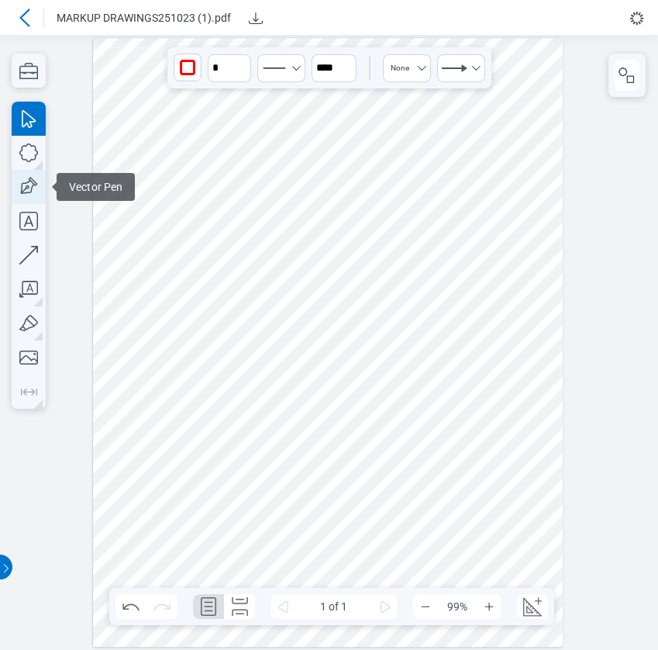
click at [24, 178] on icon "button" at bounding box center [329, 307] width 658 height 615
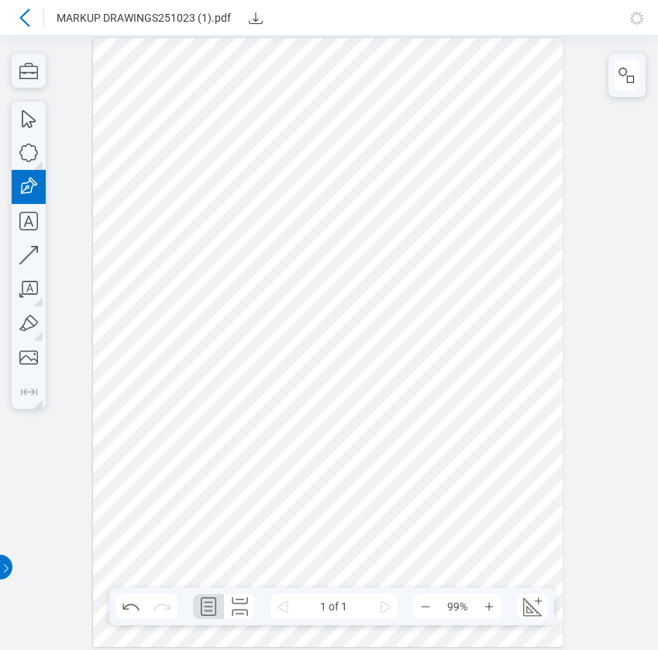
drag, startPoint x: 374, startPoint y: 320, endPoint x: 505, endPoint y: 409, distance: 159.1
click at [505, 409] on div at bounding box center [328, 342] width 471 height 609
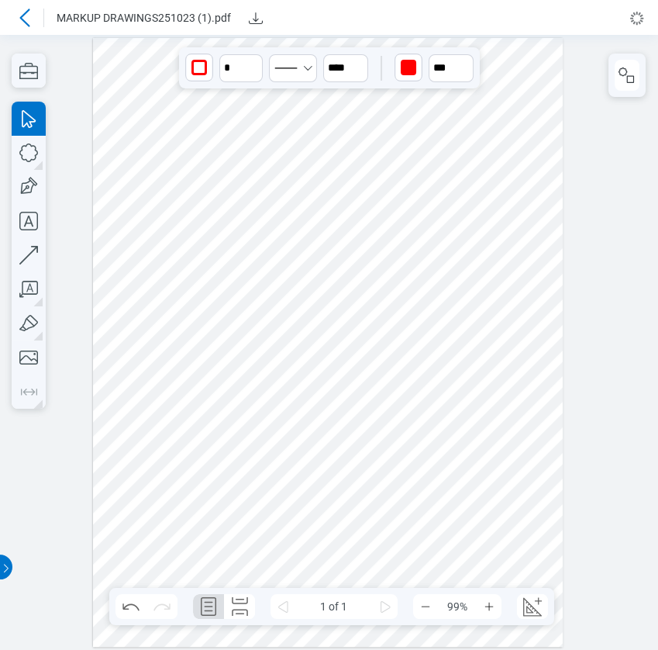
click at [480, 483] on div at bounding box center [328, 342] width 471 height 609
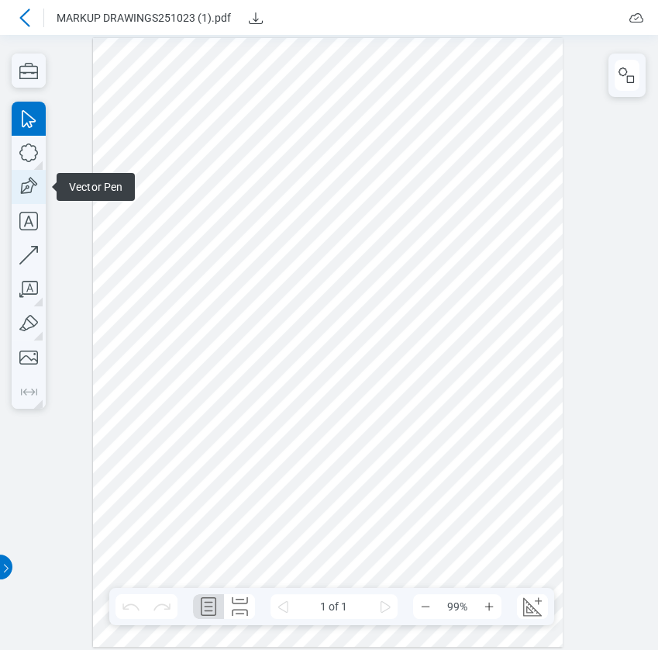
click at [30, 190] on icon "button" at bounding box center [29, 187] width 34 height 34
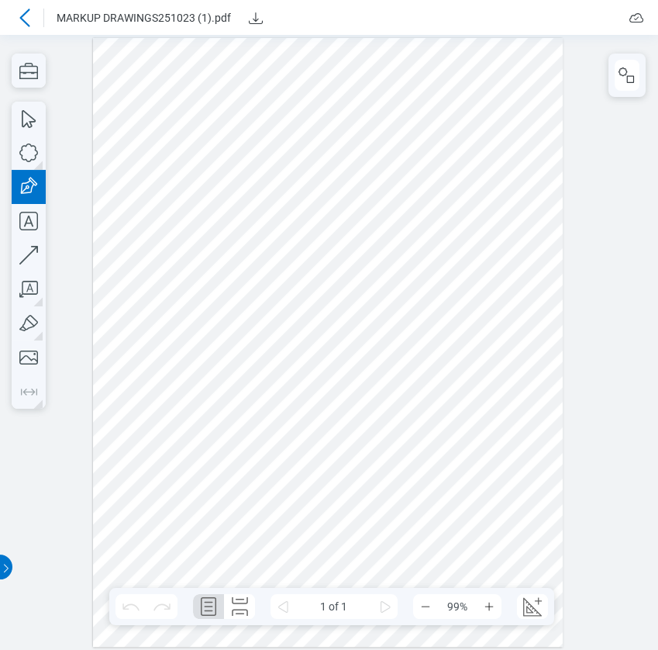
drag, startPoint x: 275, startPoint y: 423, endPoint x: 360, endPoint y: 491, distance: 108.1
click at [360, 491] on div at bounding box center [328, 342] width 471 height 609
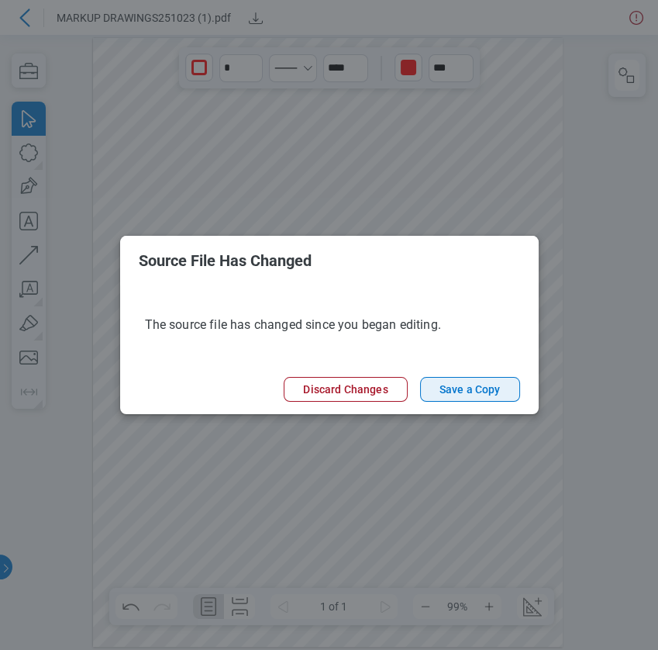
click at [472, 394] on button "Save a Copy" at bounding box center [470, 389] width 100 height 25
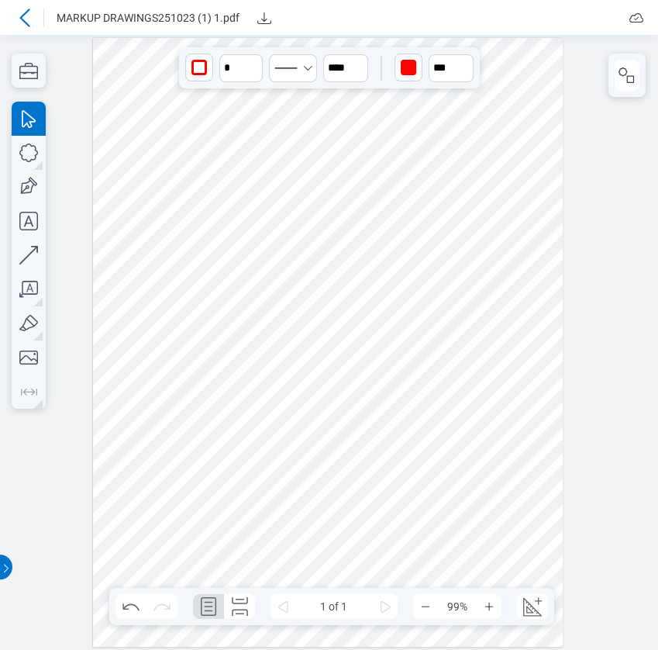
click at [28, 17] on icon at bounding box center [25, 18] width 19 height 19
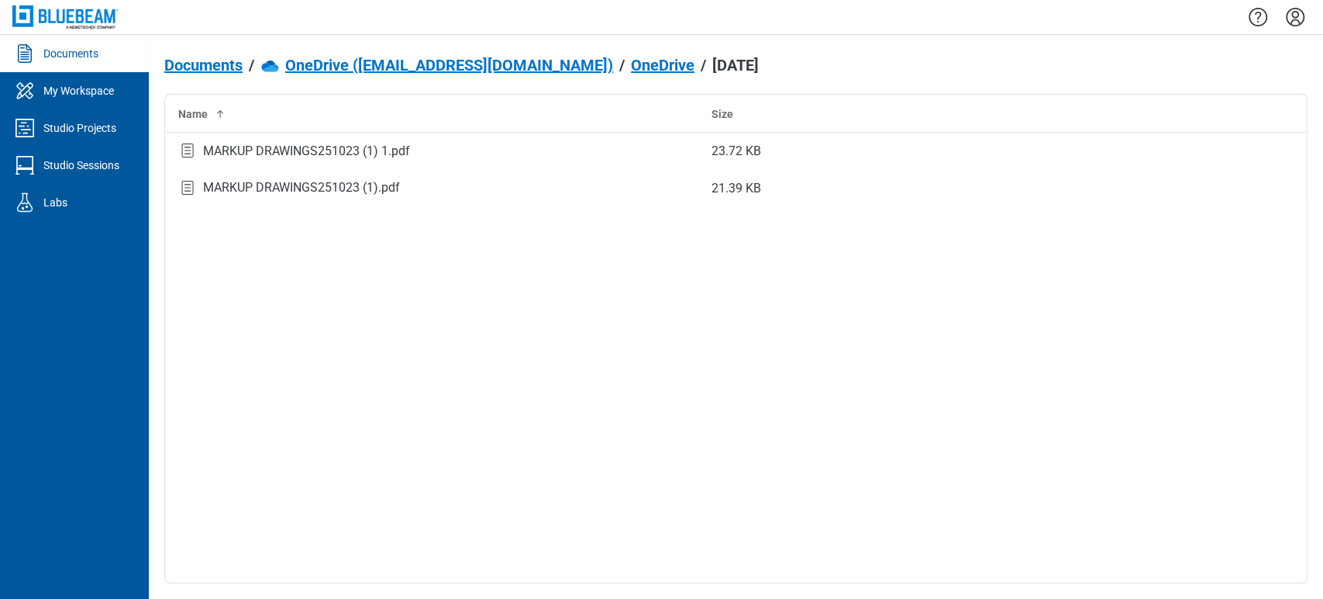
click at [62, 43] on link "Documents" at bounding box center [74, 53] width 149 height 37
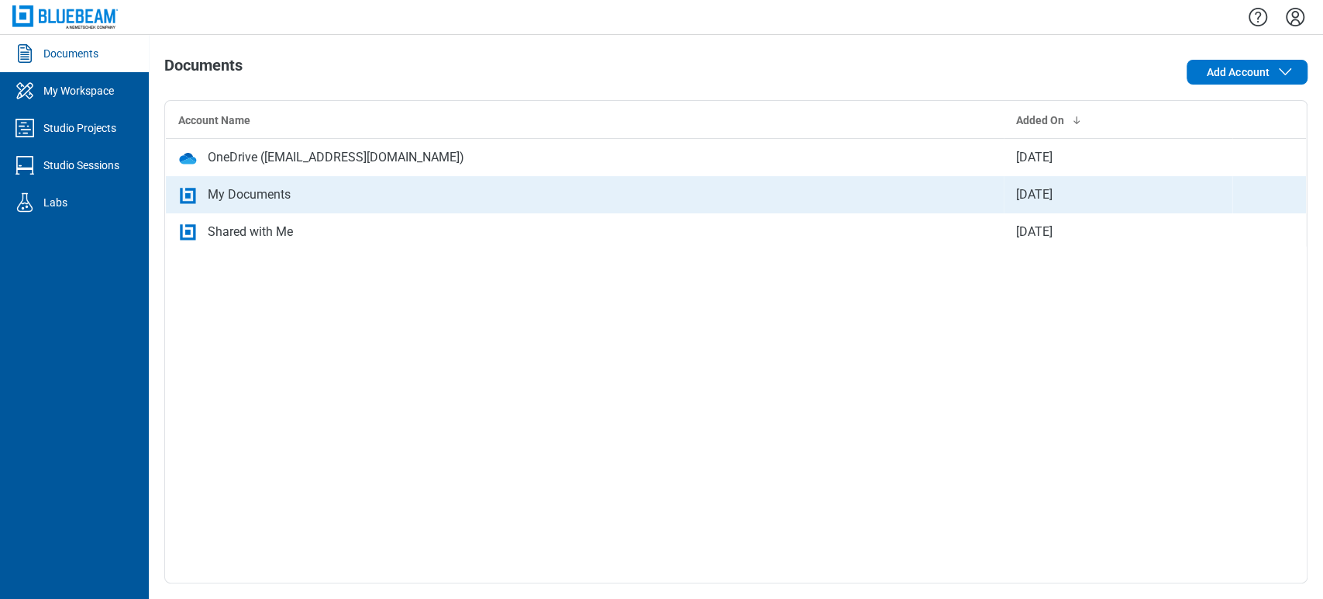
click at [318, 189] on div "My Documents" at bounding box center [584, 194] width 813 height 19
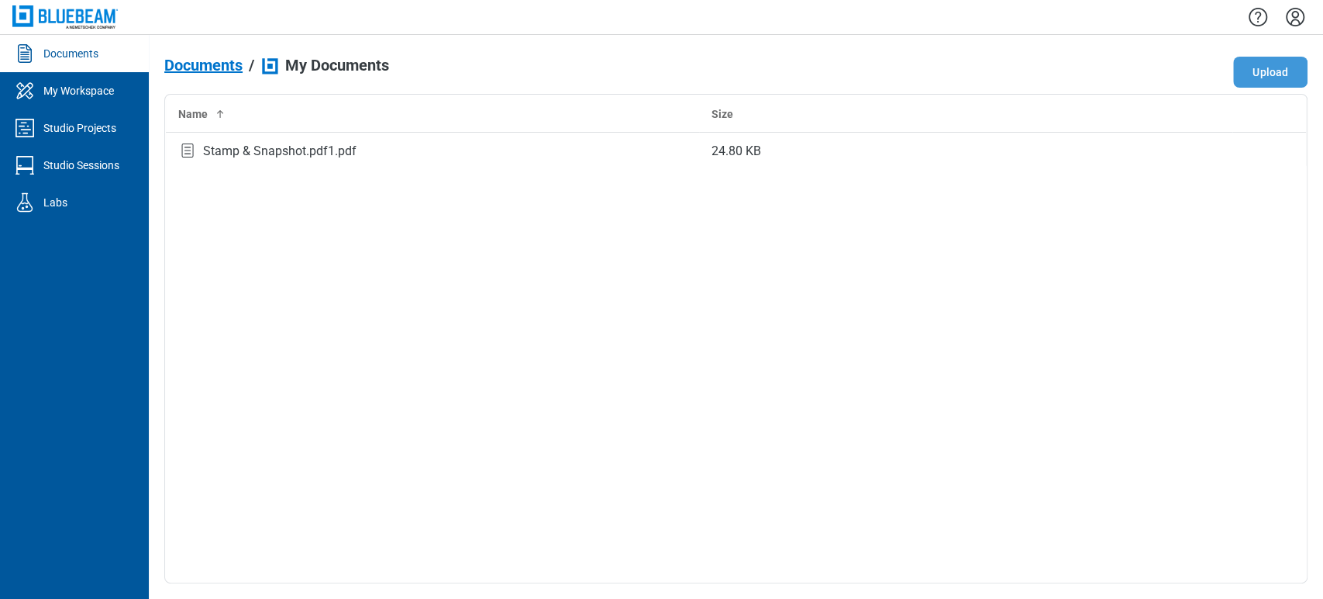
click at [657, 78] on button "Upload" at bounding box center [1270, 72] width 74 height 31
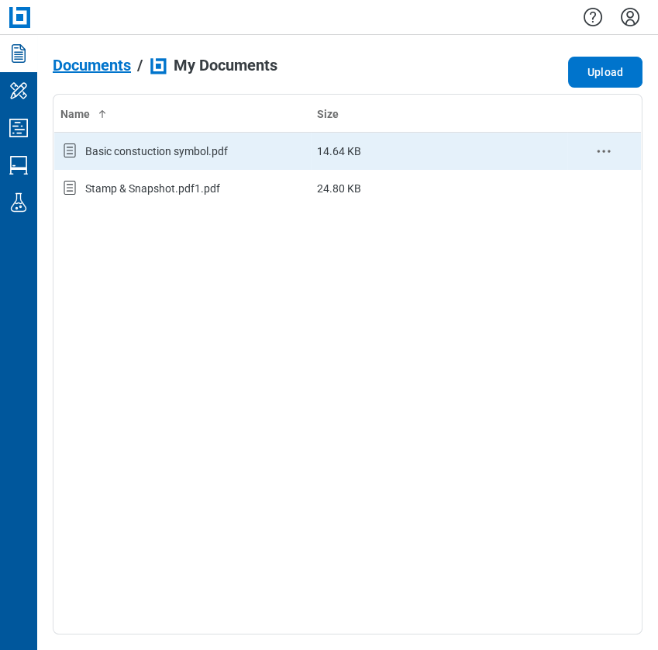
click at [606, 151] on icon "context-menu" at bounding box center [604, 151] width 19 height 19
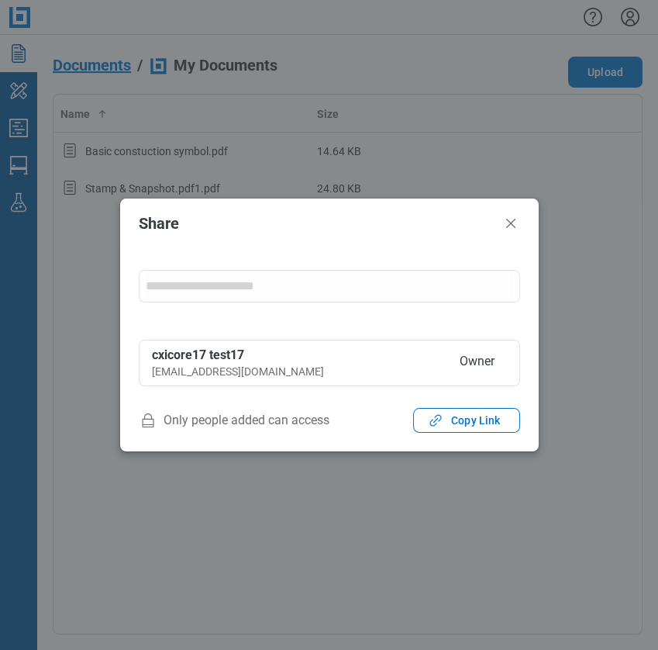
click at [233, 283] on input "form" at bounding box center [329, 286] width 367 height 31
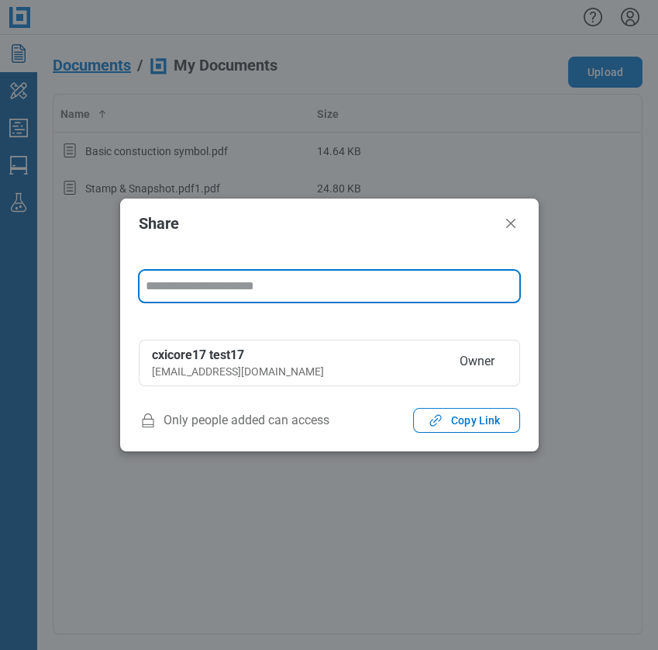
click at [233, 283] on input "form" at bounding box center [329, 286] width 367 height 31
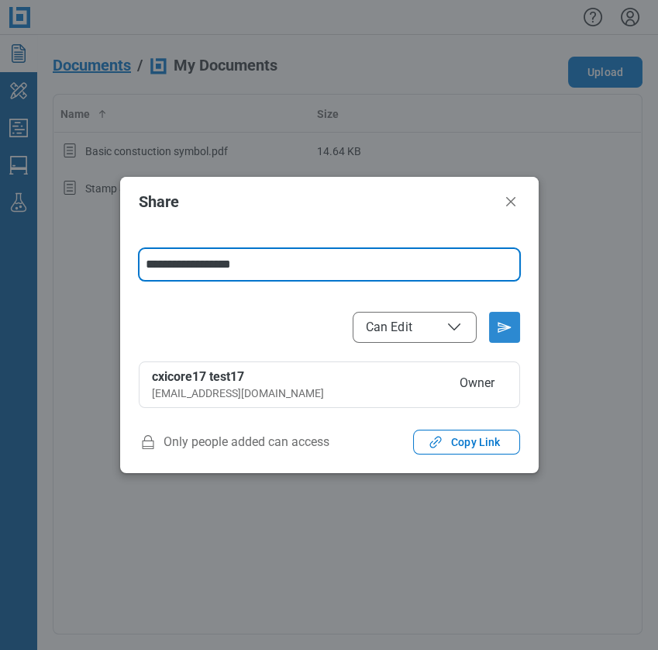
type input "**********"
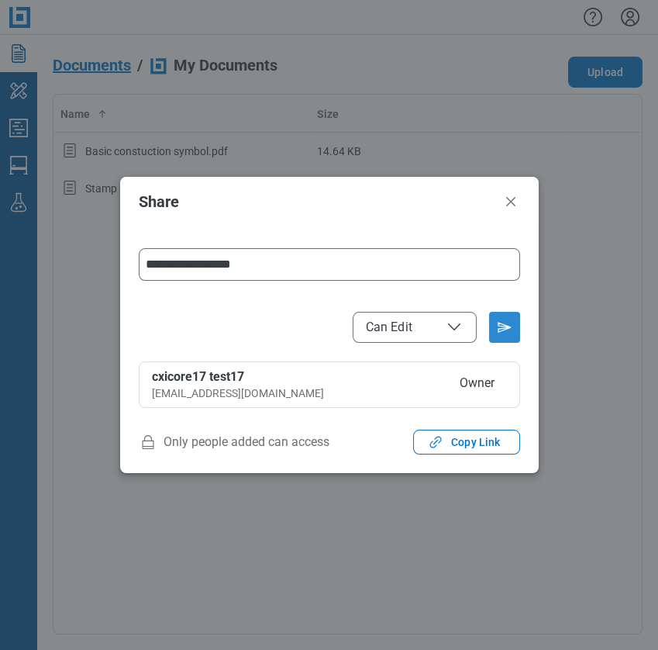
click at [505, 329] on icon "Send email invitation" at bounding box center [504, 327] width 25 height 25
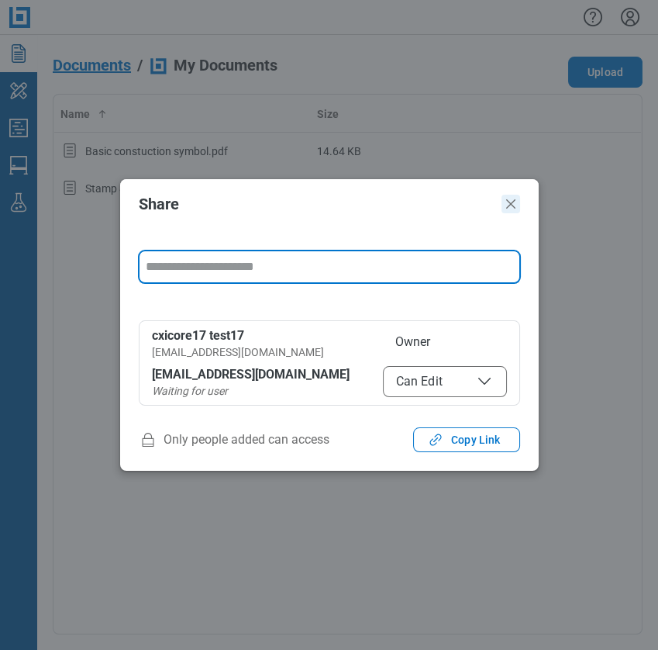
click at [505, 209] on icon "Close" at bounding box center [511, 204] width 19 height 19
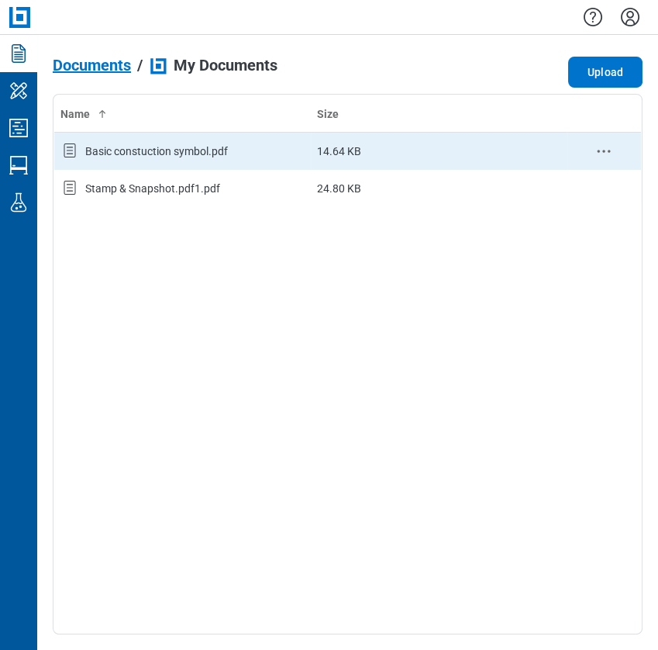
click at [184, 156] on div "Basic constuction symbol.pdf" at bounding box center [156, 151] width 143 height 16
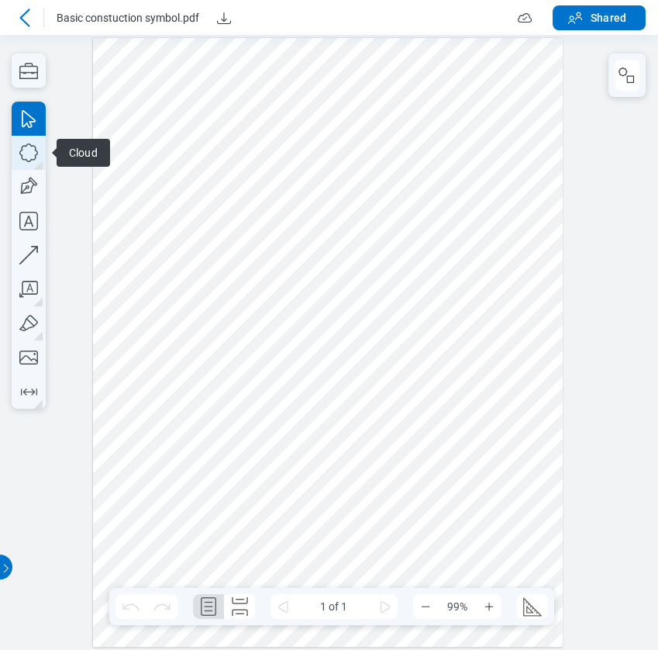
click at [22, 152] on icon "button" at bounding box center [29, 153] width 34 height 34
drag, startPoint x: 143, startPoint y: 203, endPoint x: 241, endPoint y: 288, distance: 129.8
click at [241, 288] on div at bounding box center [328, 342] width 471 height 609
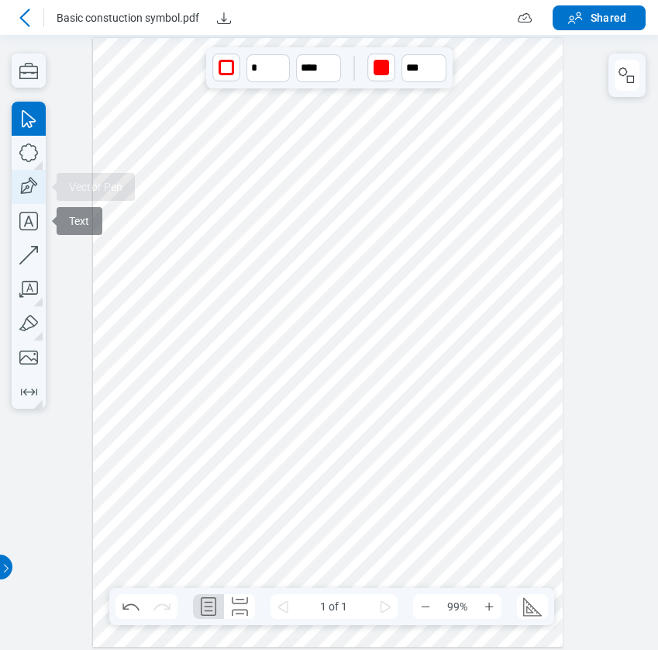
click at [26, 182] on icon "button" at bounding box center [29, 187] width 34 height 34
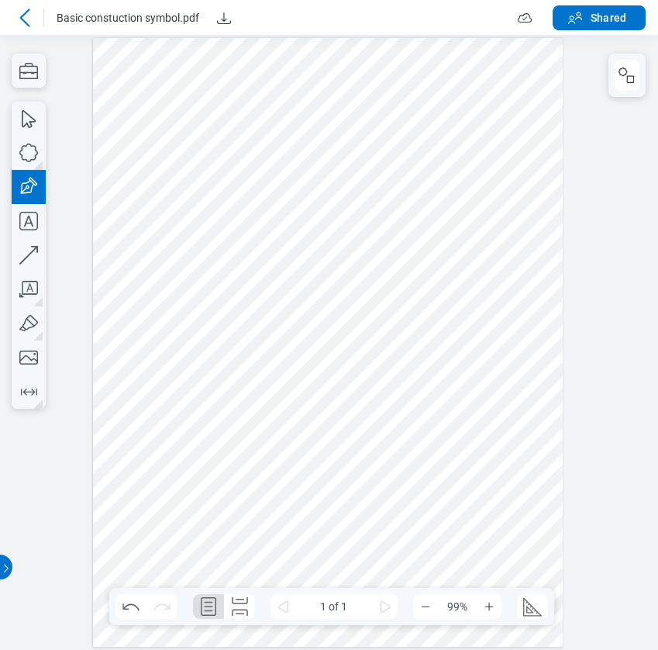
drag, startPoint x: 302, startPoint y: 216, endPoint x: 371, endPoint y: 296, distance: 106.0
click at [371, 296] on div at bounding box center [328, 342] width 471 height 609
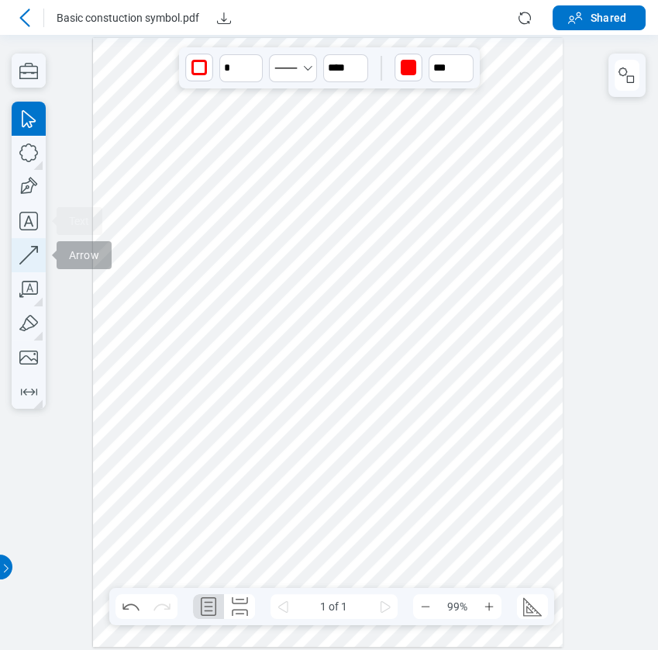
click at [26, 245] on icon "button" at bounding box center [29, 255] width 34 height 34
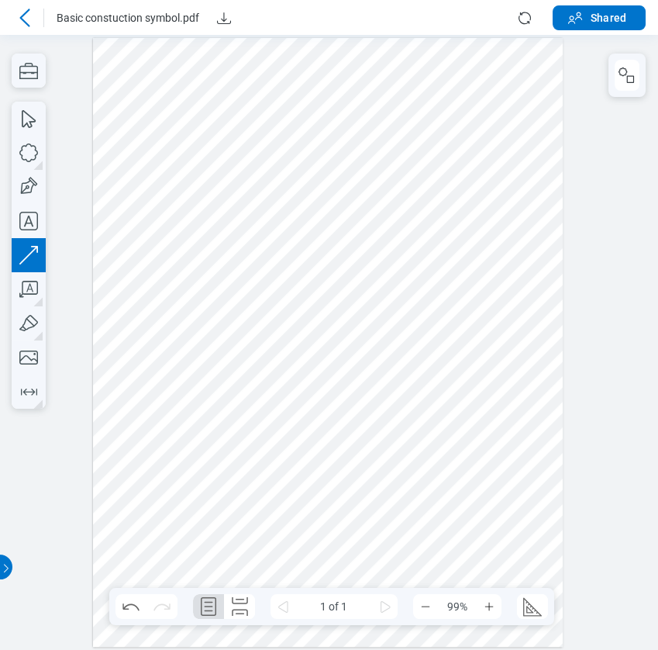
drag, startPoint x: 447, startPoint y: 196, endPoint x: 465, endPoint y: 309, distance: 114.7
click at [465, 309] on div at bounding box center [328, 342] width 471 height 609
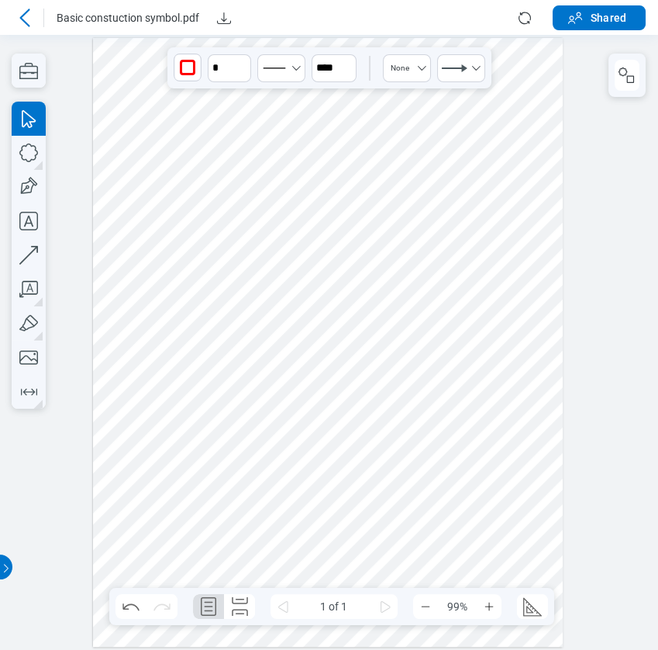
click at [506, 237] on div at bounding box center [328, 342] width 471 height 609
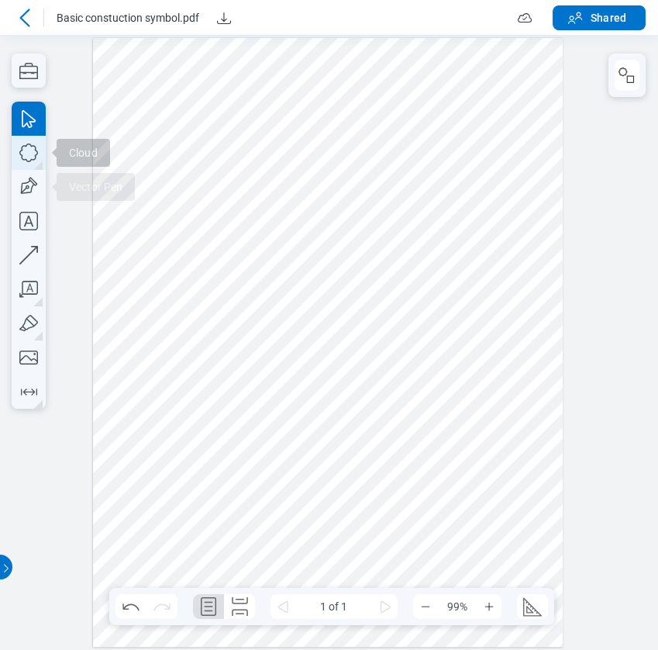
click at [31, 147] on icon "button" at bounding box center [29, 153] width 34 height 34
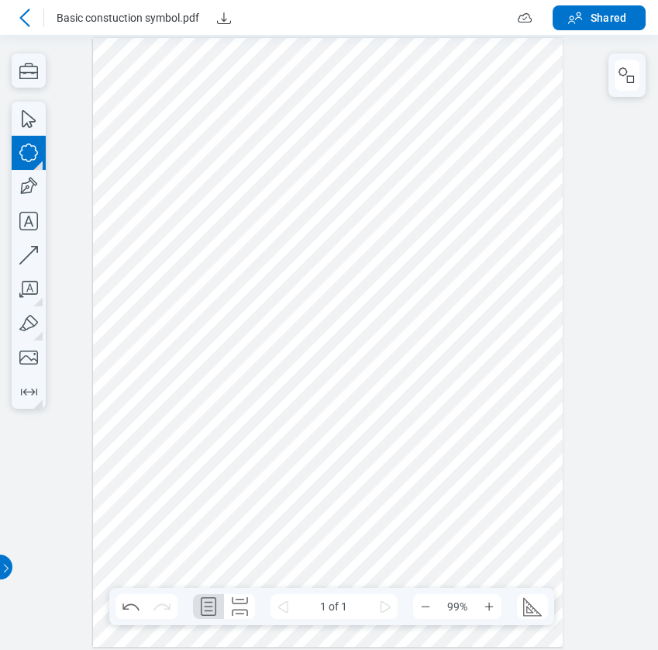
drag, startPoint x: 129, startPoint y: 75, endPoint x: 173, endPoint y: 107, distance: 53.8
click at [173, 107] on div at bounding box center [328, 342] width 471 height 609
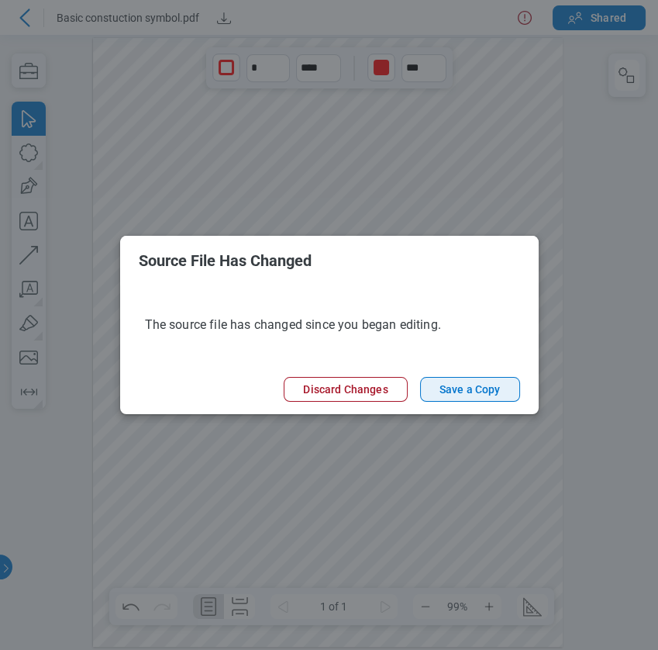
click at [450, 395] on button "Save a Copy" at bounding box center [470, 389] width 100 height 25
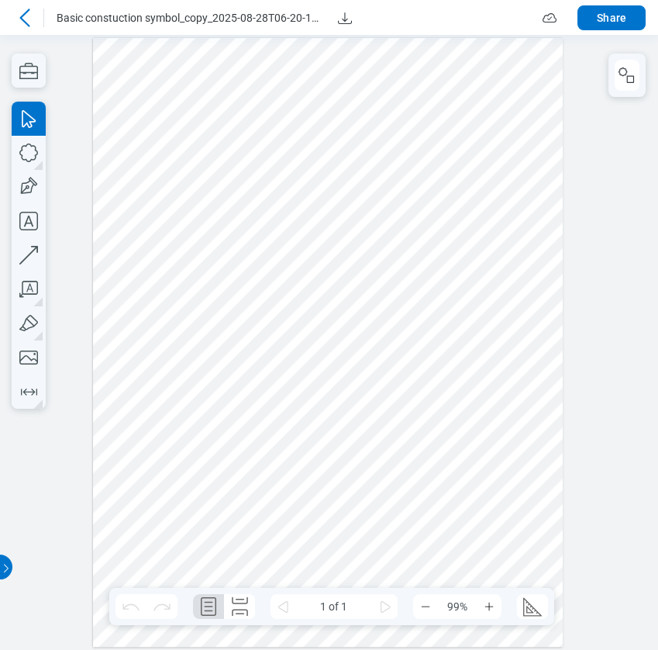
click at [28, 11] on icon at bounding box center [25, 18] width 19 height 19
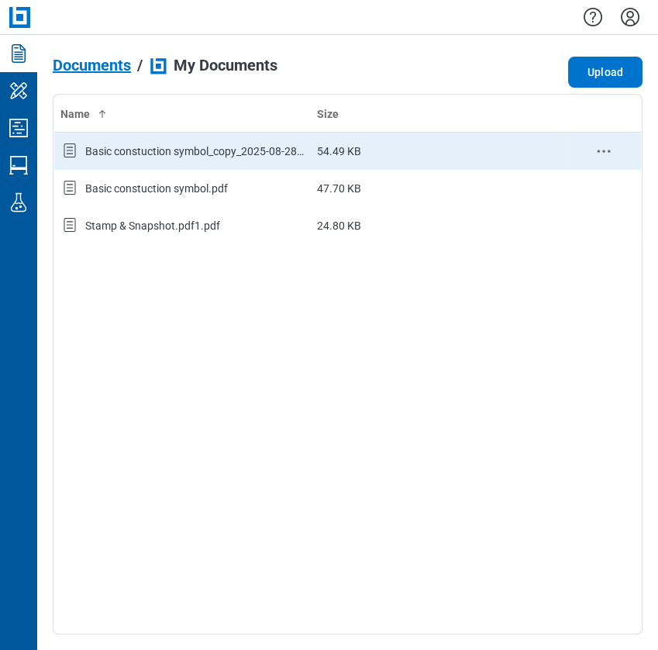
click at [180, 160] on div "Basic constuction symbol_copy_2025-08-28T06-20-18-686Z.pdf" at bounding box center [182, 151] width 244 height 20
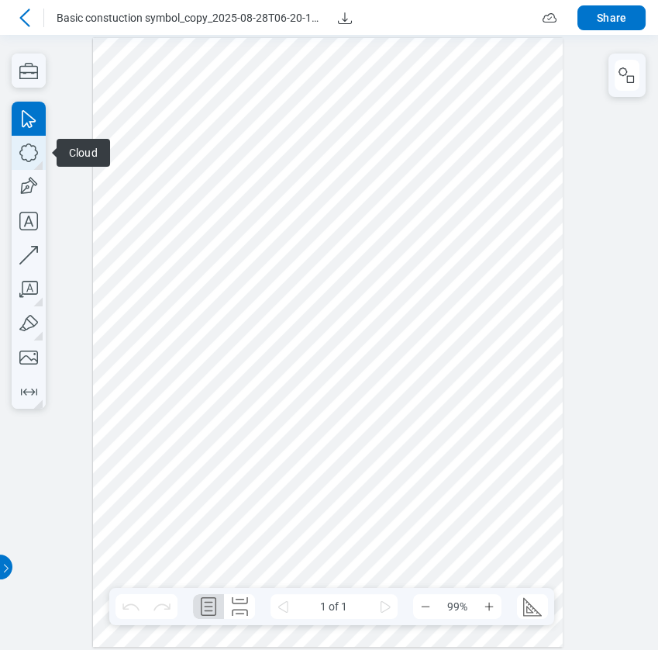
click at [38, 146] on icon "button" at bounding box center [29, 153] width 34 height 34
drag, startPoint x: 457, startPoint y: 91, endPoint x: 488, endPoint y: 126, distance: 46.6
click at [488, 126] on div at bounding box center [328, 342] width 471 height 609
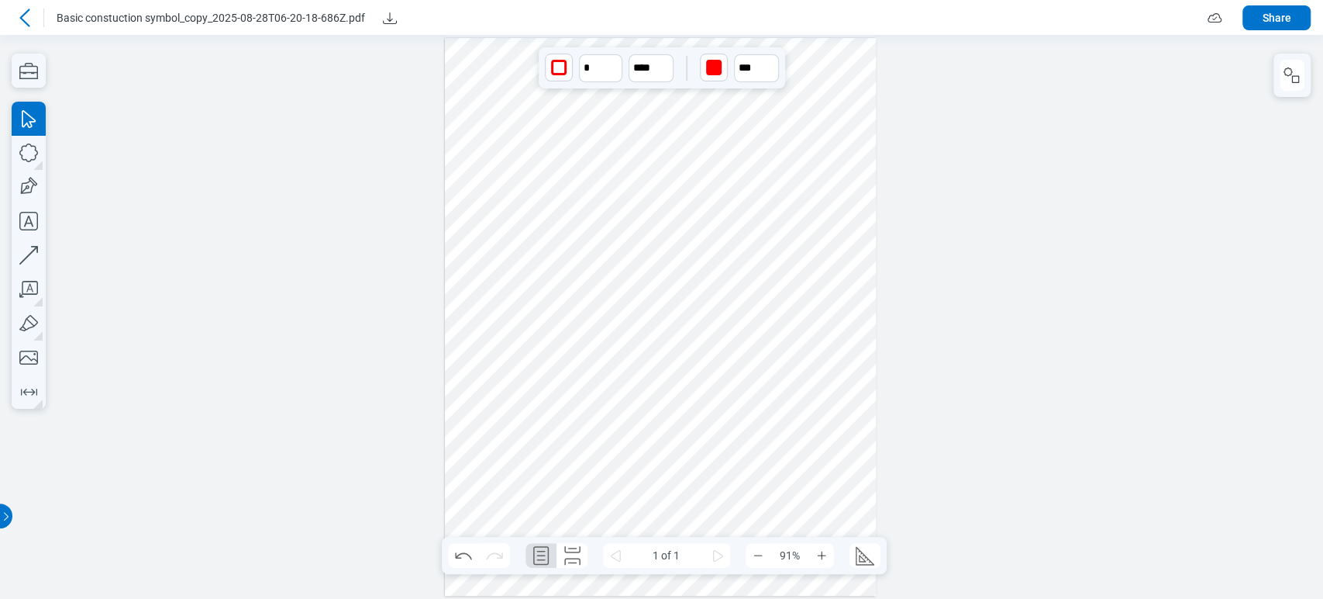
click at [25, 14] on icon at bounding box center [25, 18] width 19 height 19
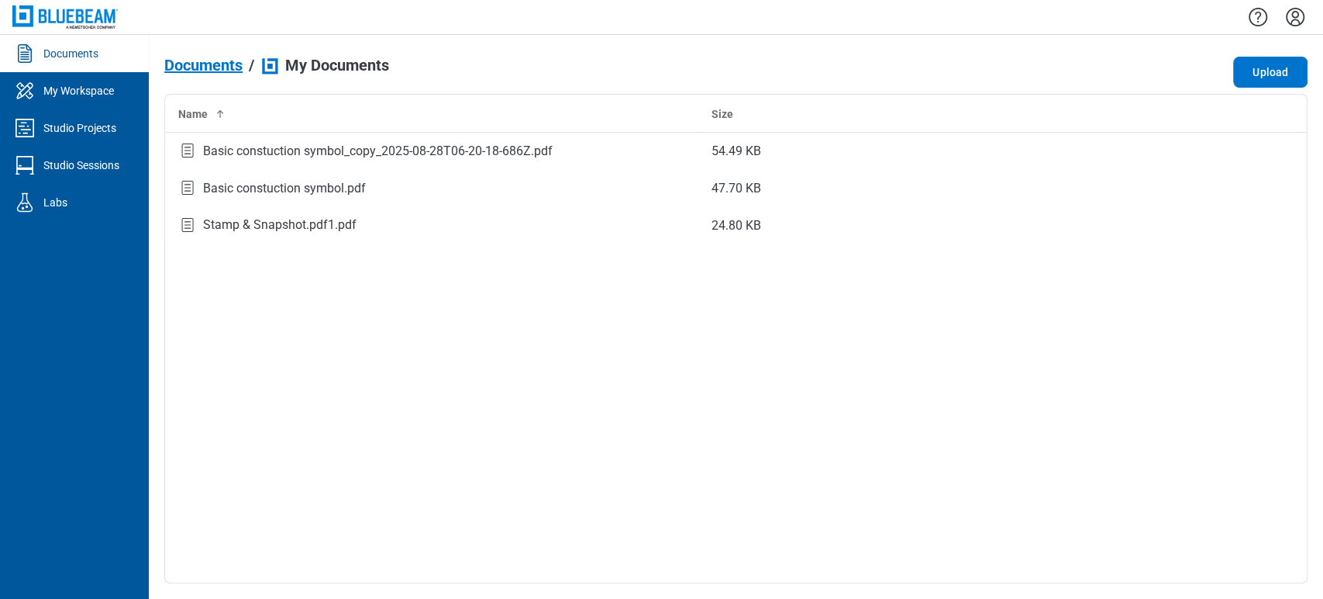
click at [657, 15] on icon "Settings" at bounding box center [1295, 17] width 25 height 25
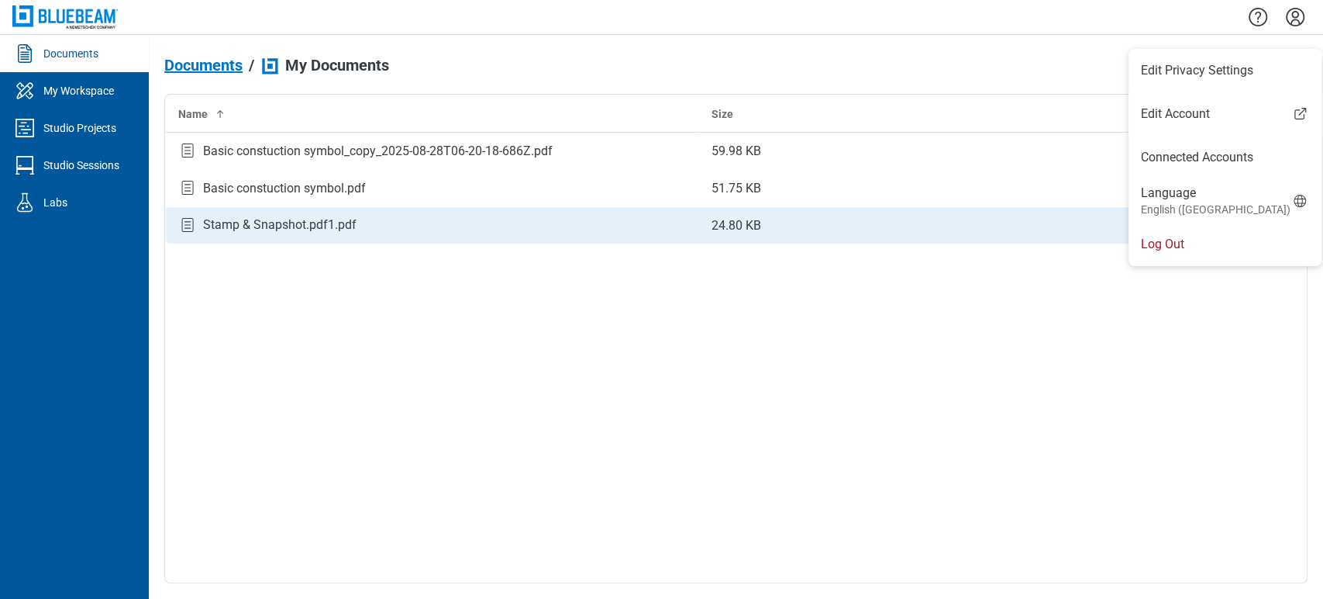
click at [657, 234] on li "Log Out" at bounding box center [1225, 244] width 193 height 43
